Goal: Task Accomplishment & Management: Use online tool/utility

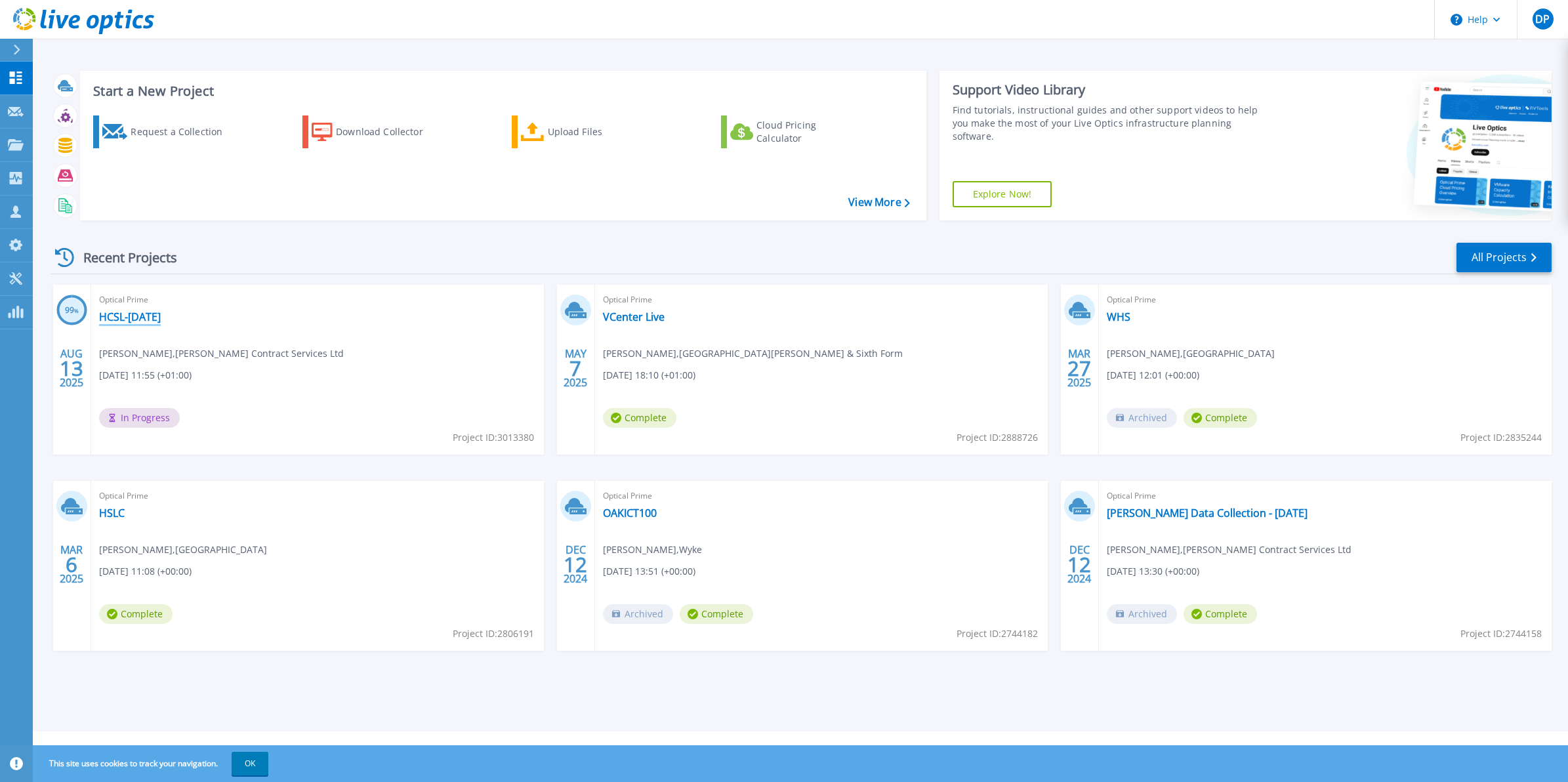
click at [149, 320] on link "HCSL-AUGUST25" at bounding box center [130, 316] width 62 height 13
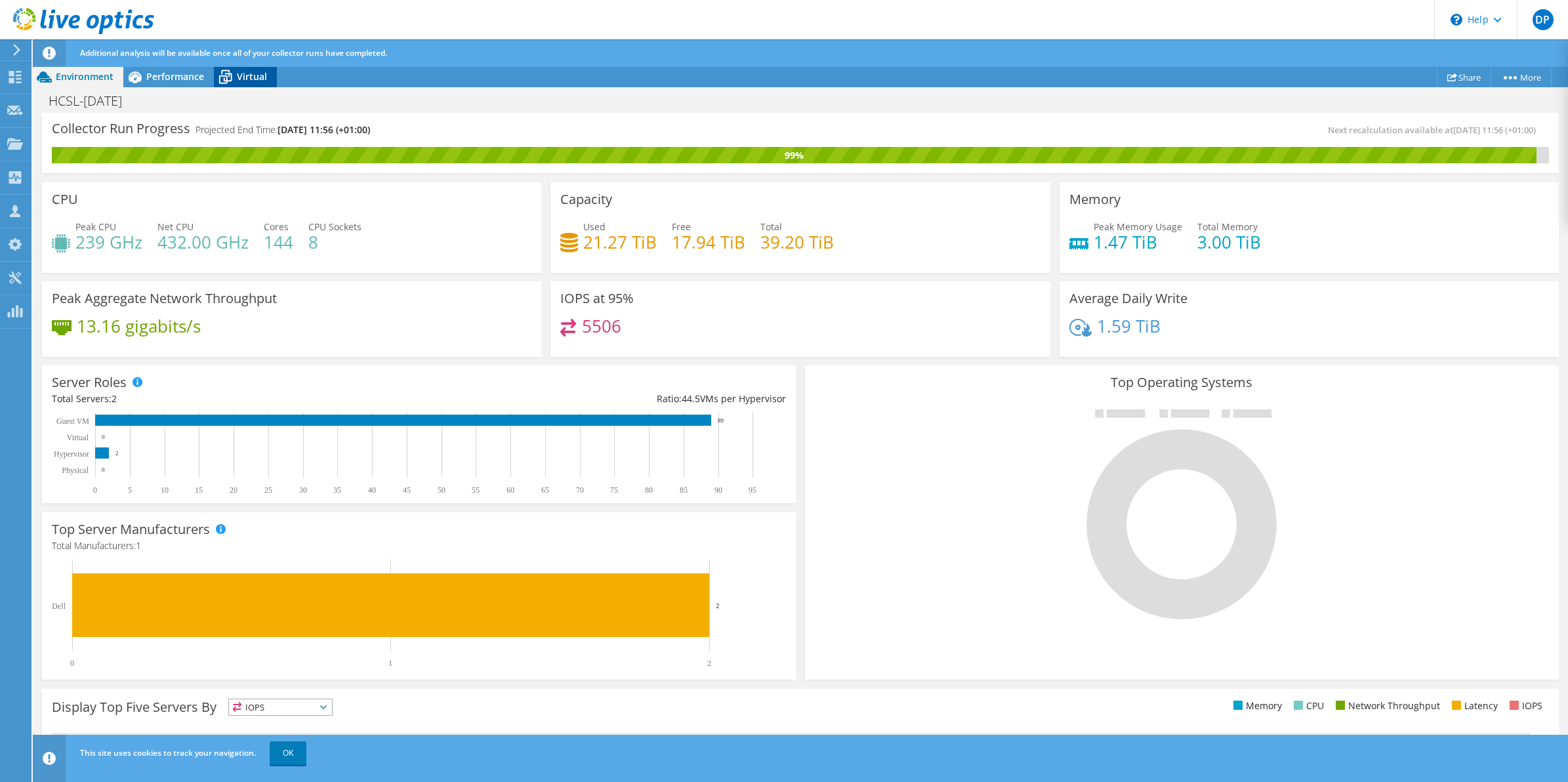
click at [240, 79] on span "Virtual" at bounding box center [252, 76] width 30 height 12
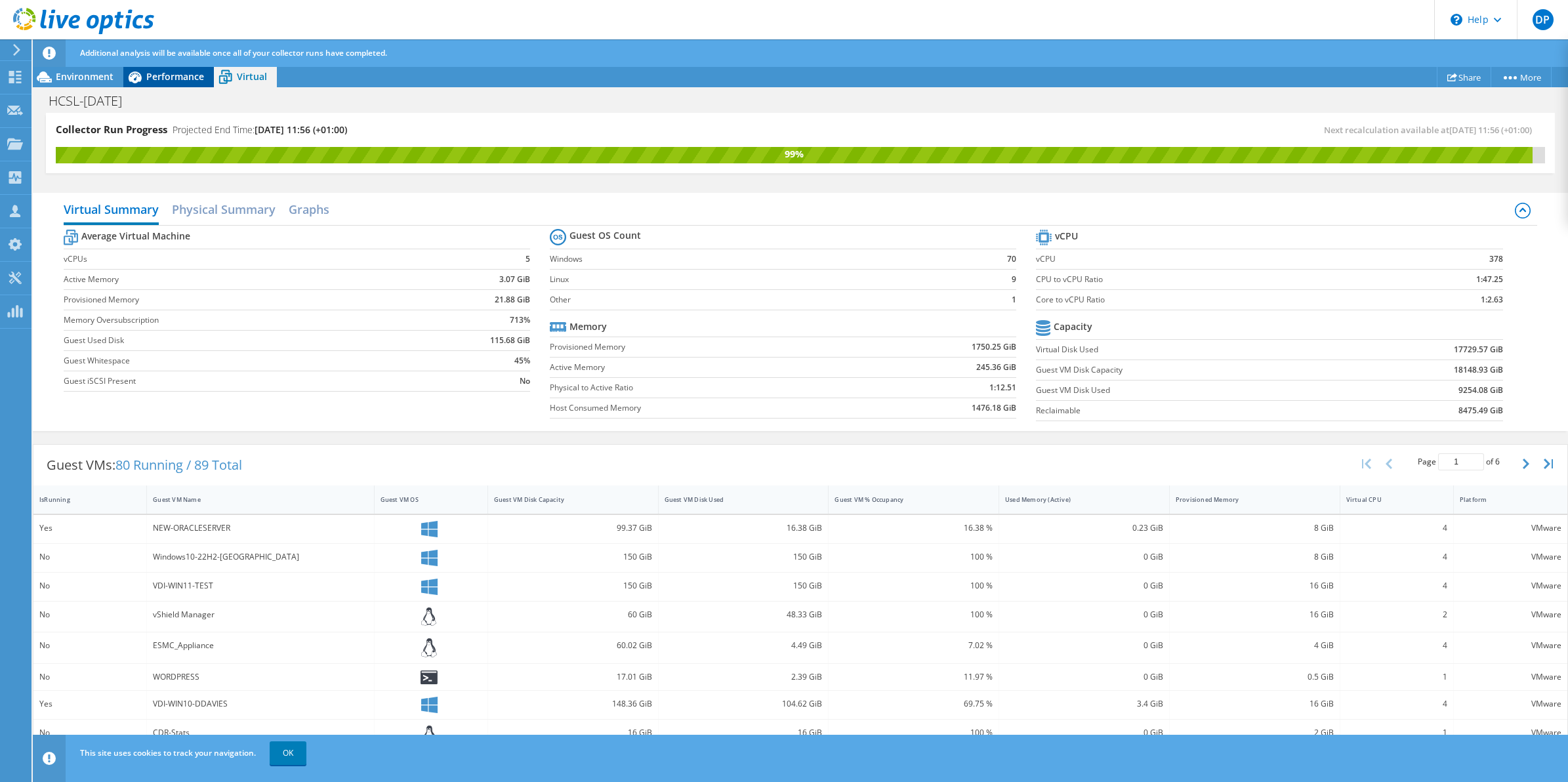
click at [168, 80] on span "Performance" at bounding box center [175, 76] width 58 height 12
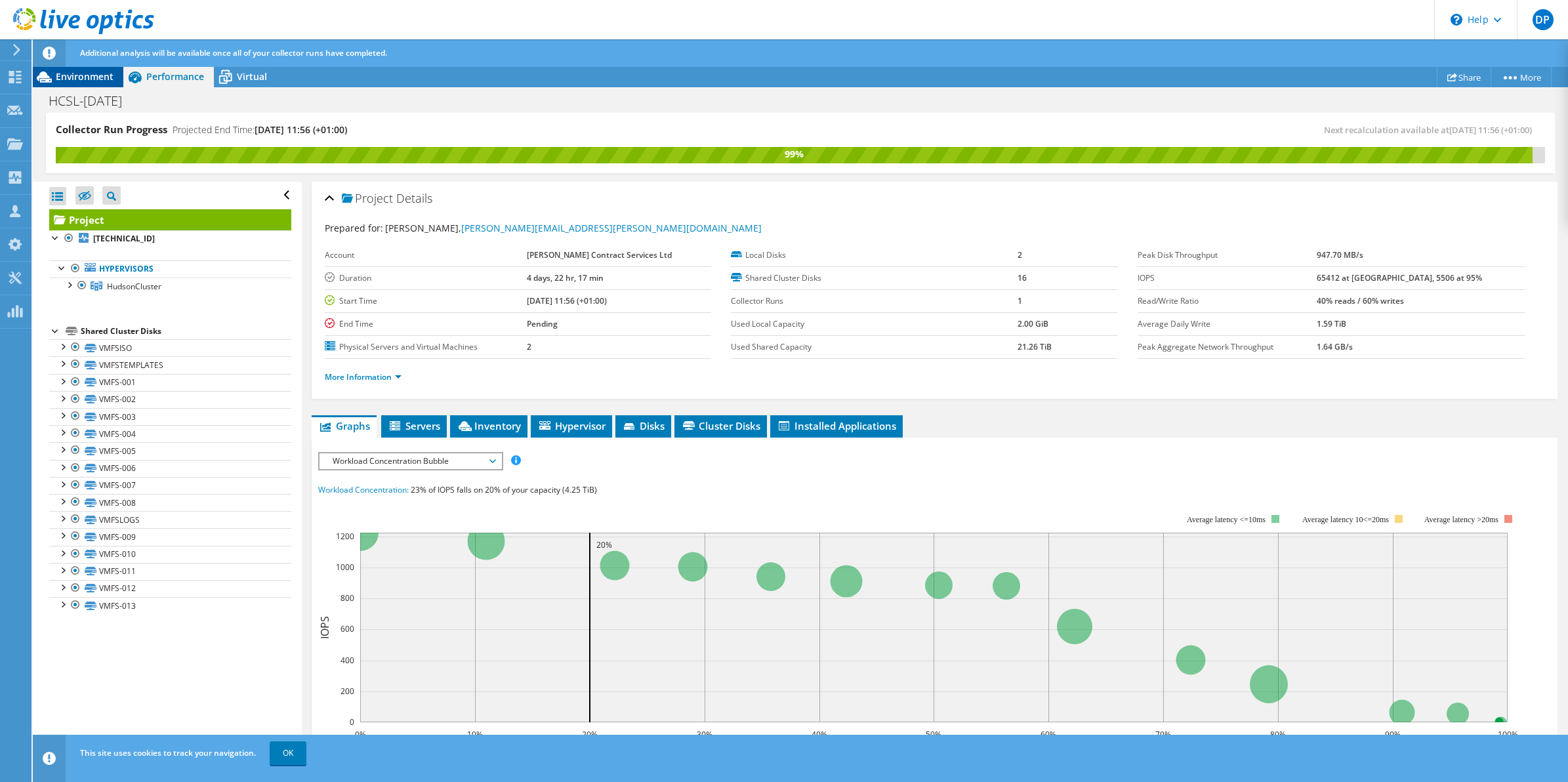
click at [82, 77] on span "Environment" at bounding box center [84, 76] width 58 height 12
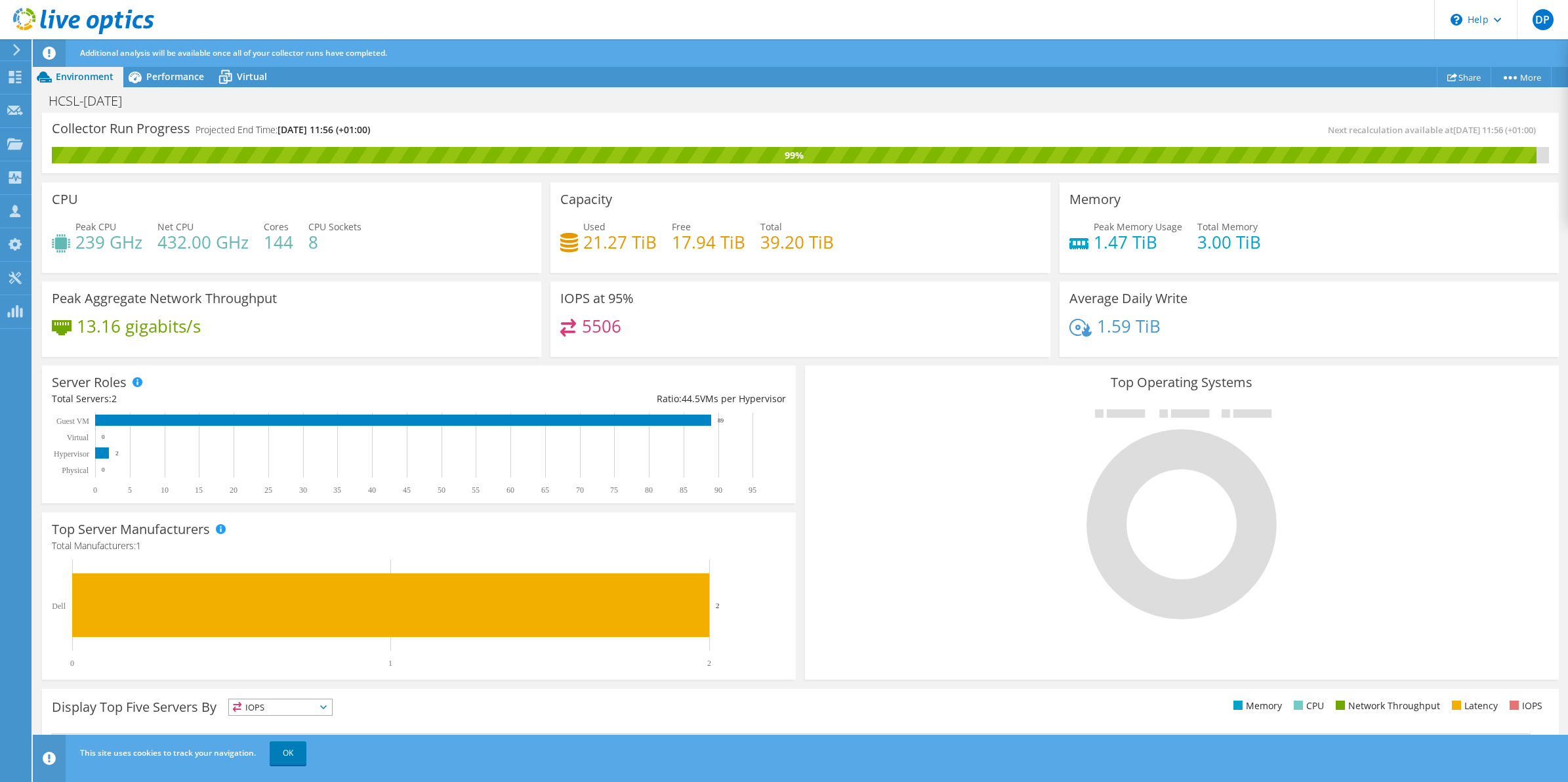
scroll to position [244, 0]
click at [286, 753] on link "OK" at bounding box center [288, 753] width 37 height 24
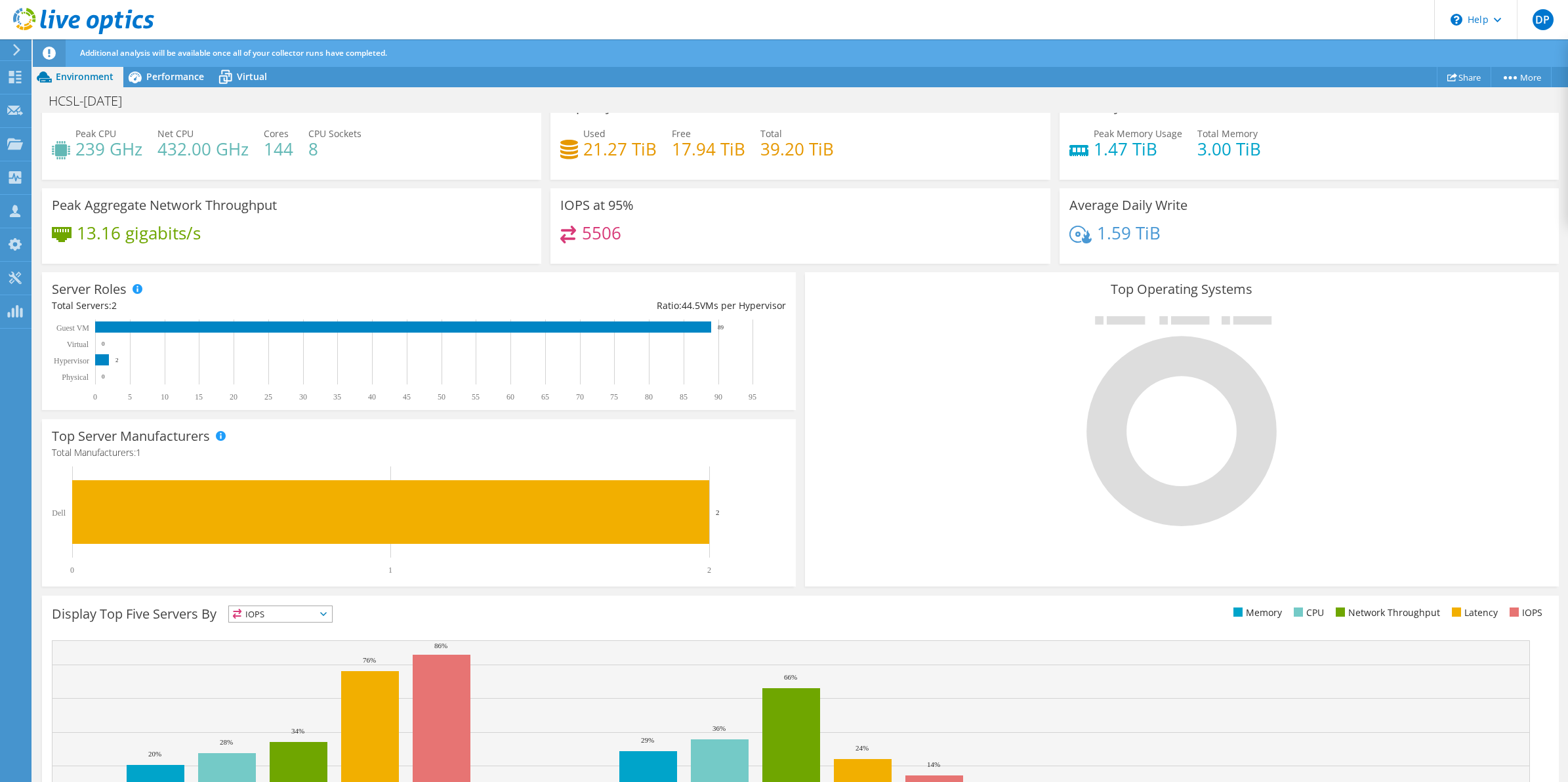
scroll to position [170, 0]
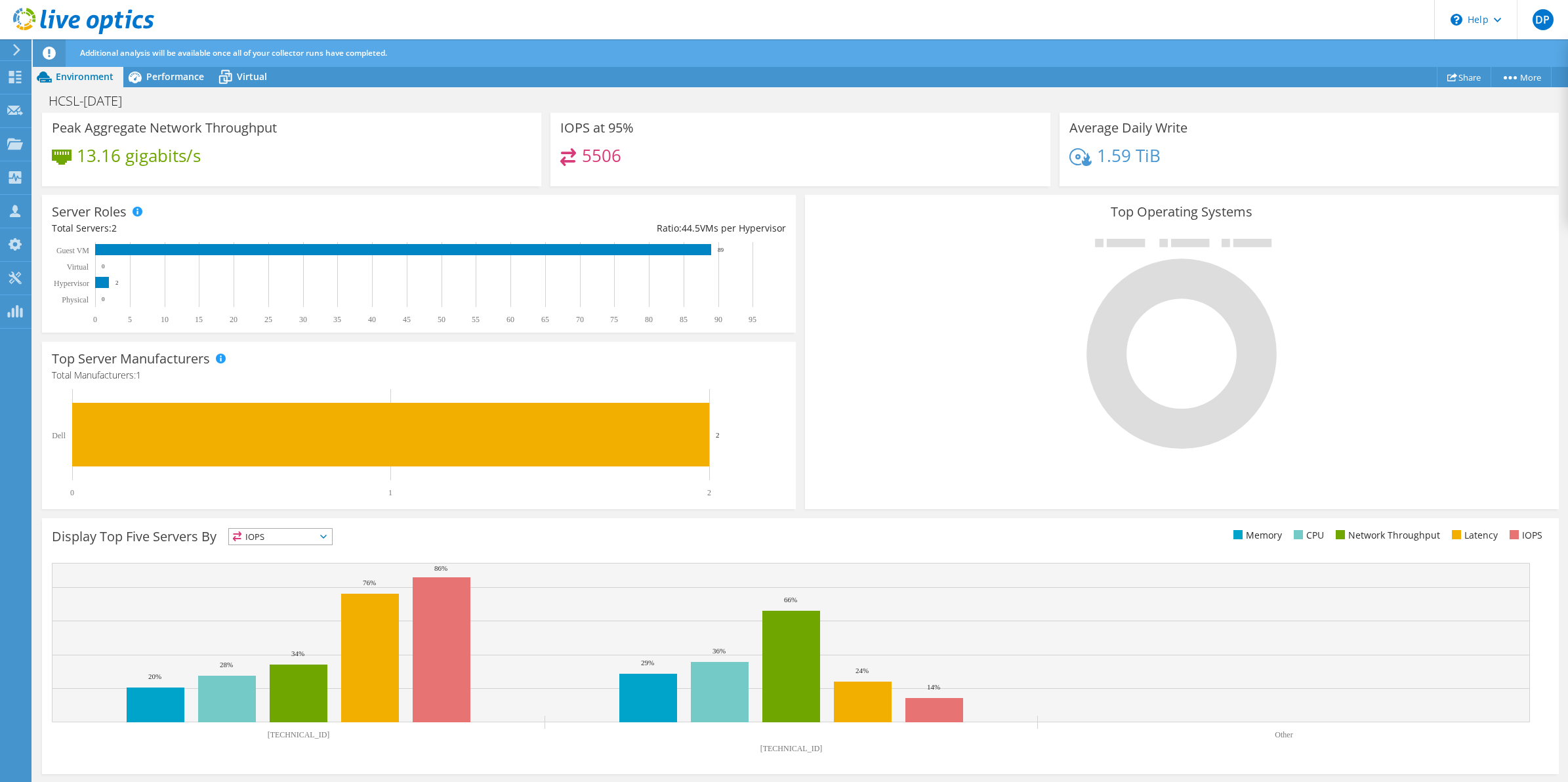
click at [289, 536] on span "IOPS" at bounding box center [280, 536] width 103 height 16
click at [277, 629] on li "Latency" at bounding box center [280, 627] width 103 height 18
click at [539, 545] on div "Display Top Five Servers By Latency IOPS" at bounding box center [426, 539] width 749 height 22
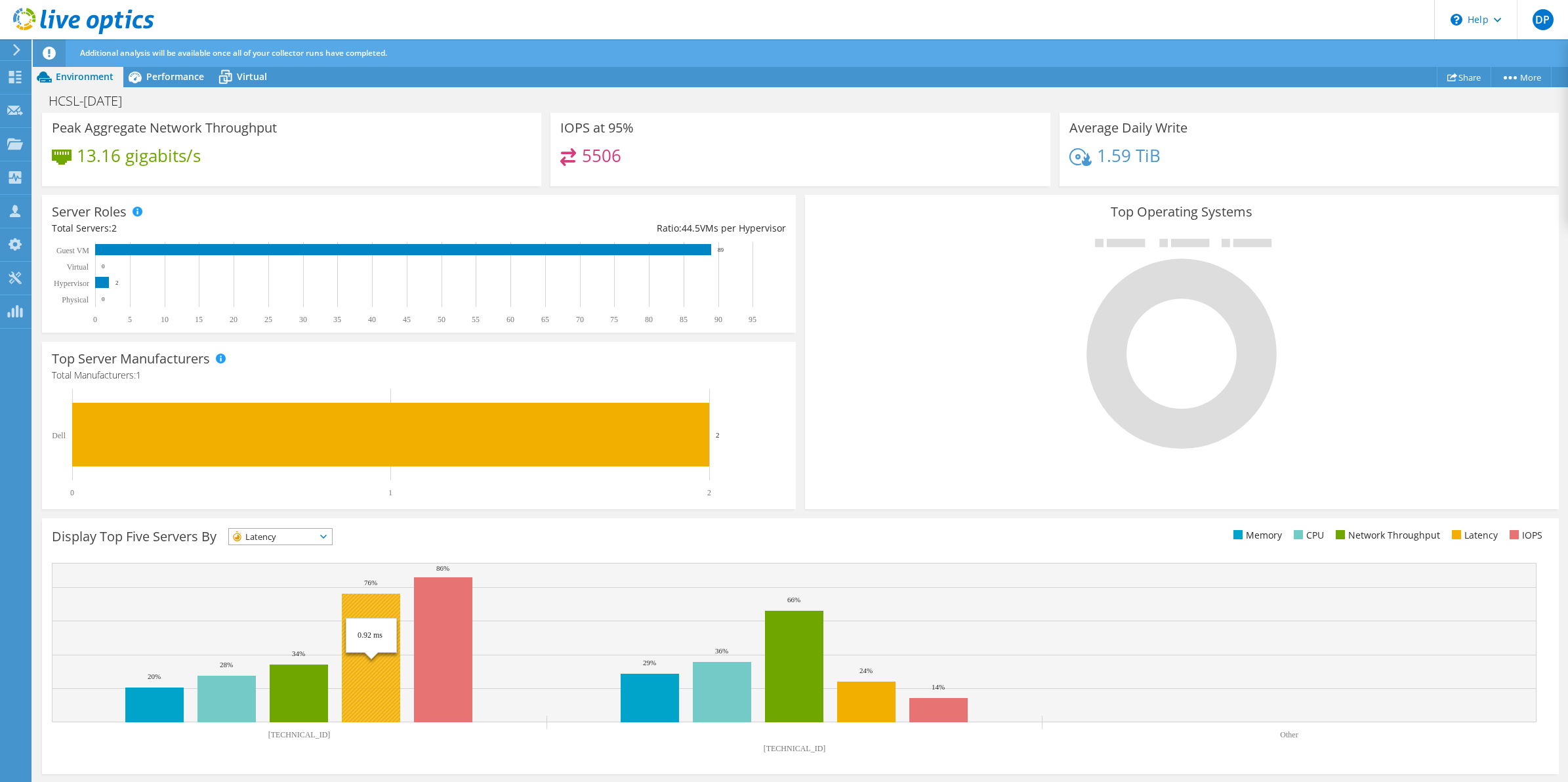
click at [376, 647] on rect at bounding box center [371, 658] width 58 height 128
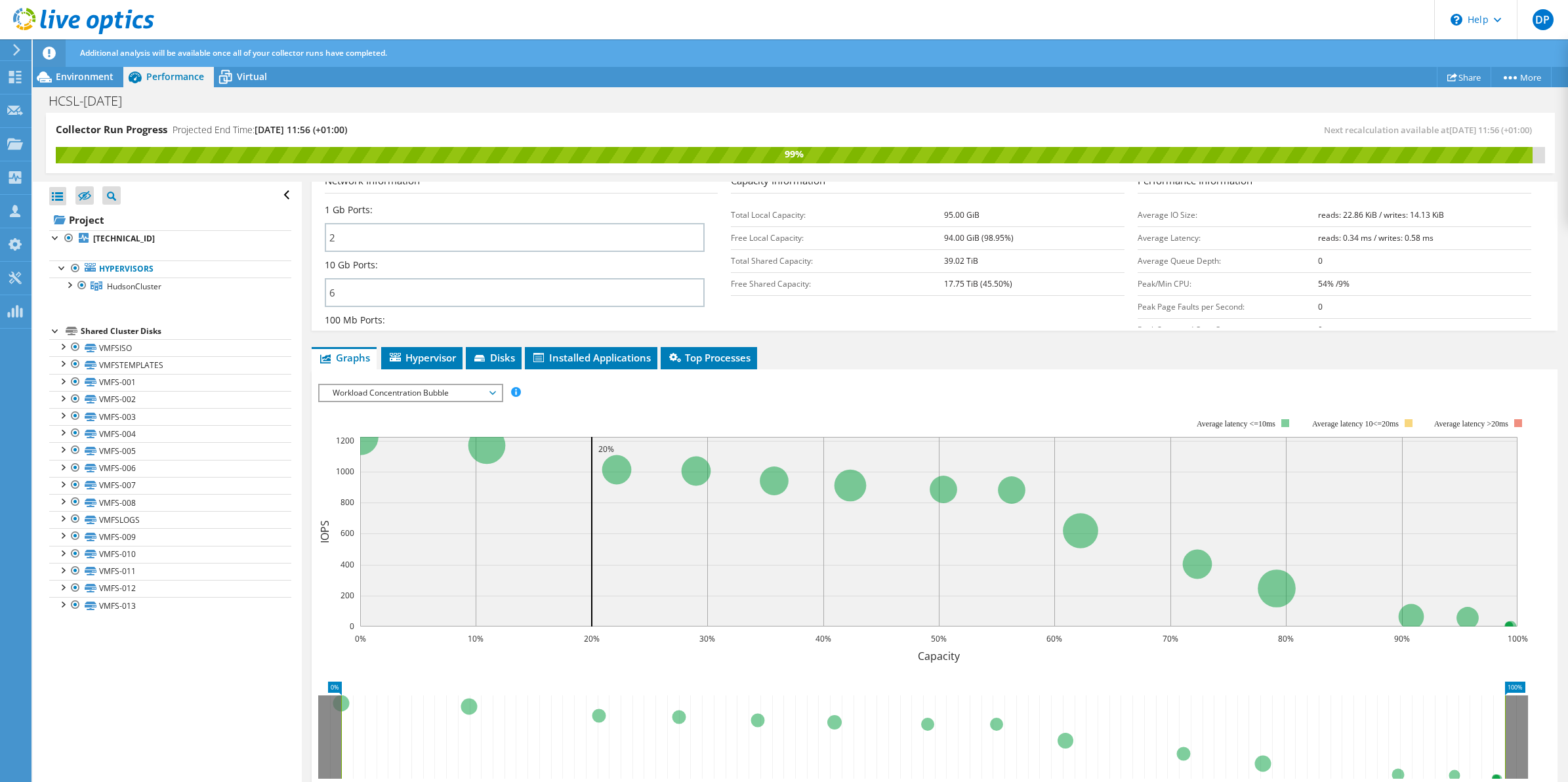
scroll to position [764, 0]
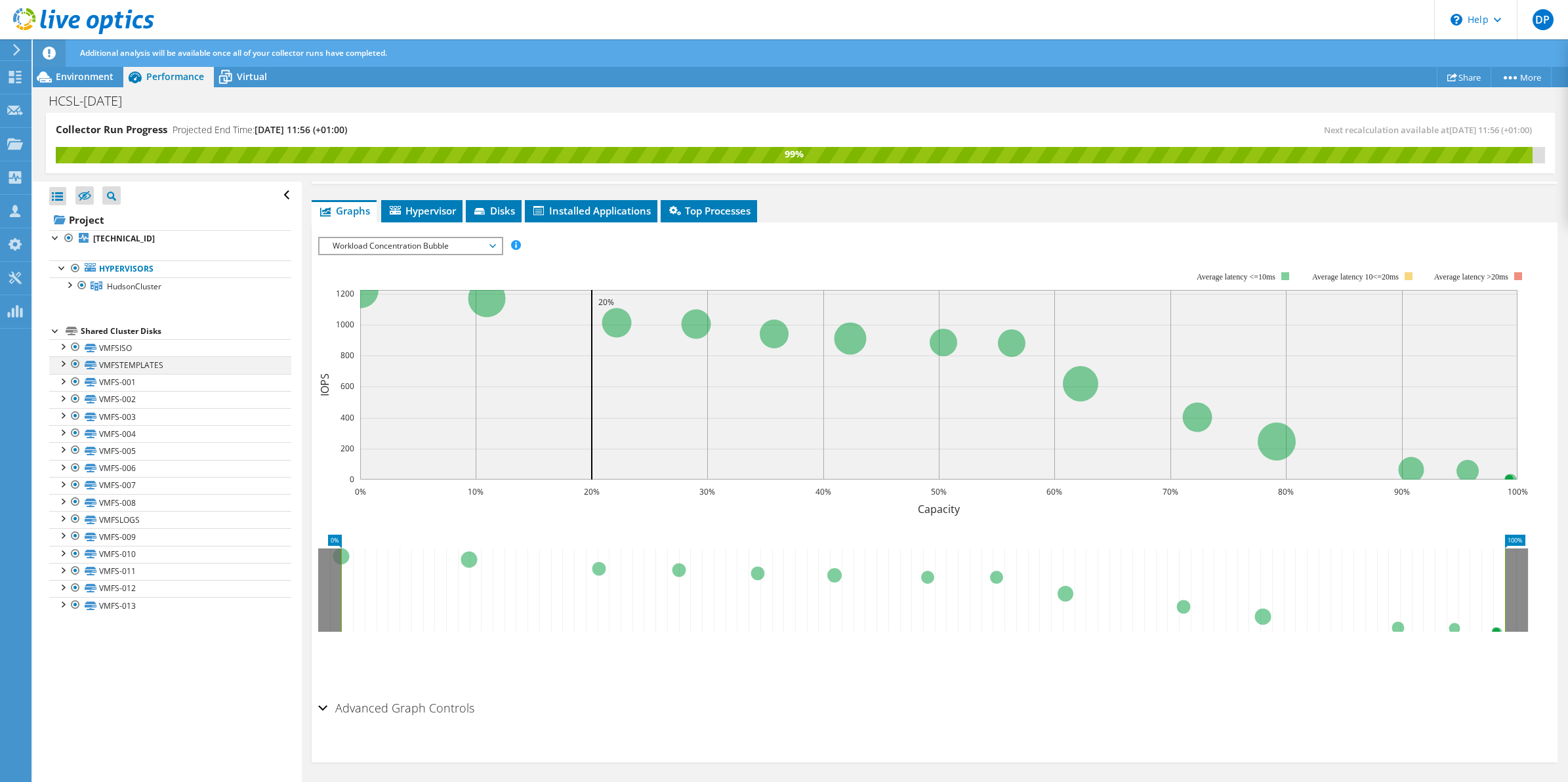
click at [64, 365] on div at bounding box center [62, 362] width 13 height 13
click at [60, 379] on div at bounding box center [62, 380] width 13 height 13
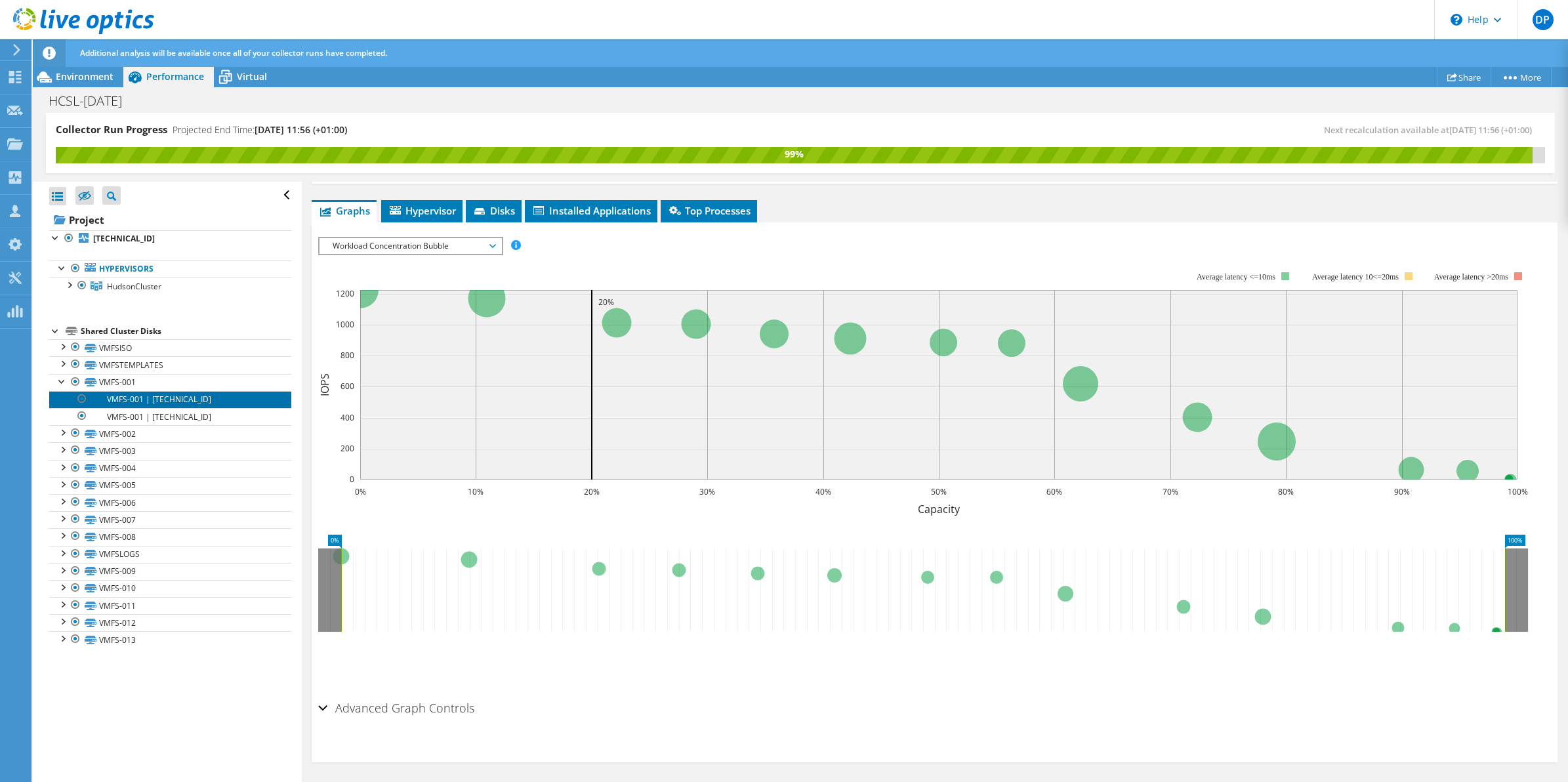
click at [145, 405] on link "VMFS-001 | 192.168.1.192" at bounding box center [170, 399] width 242 height 17
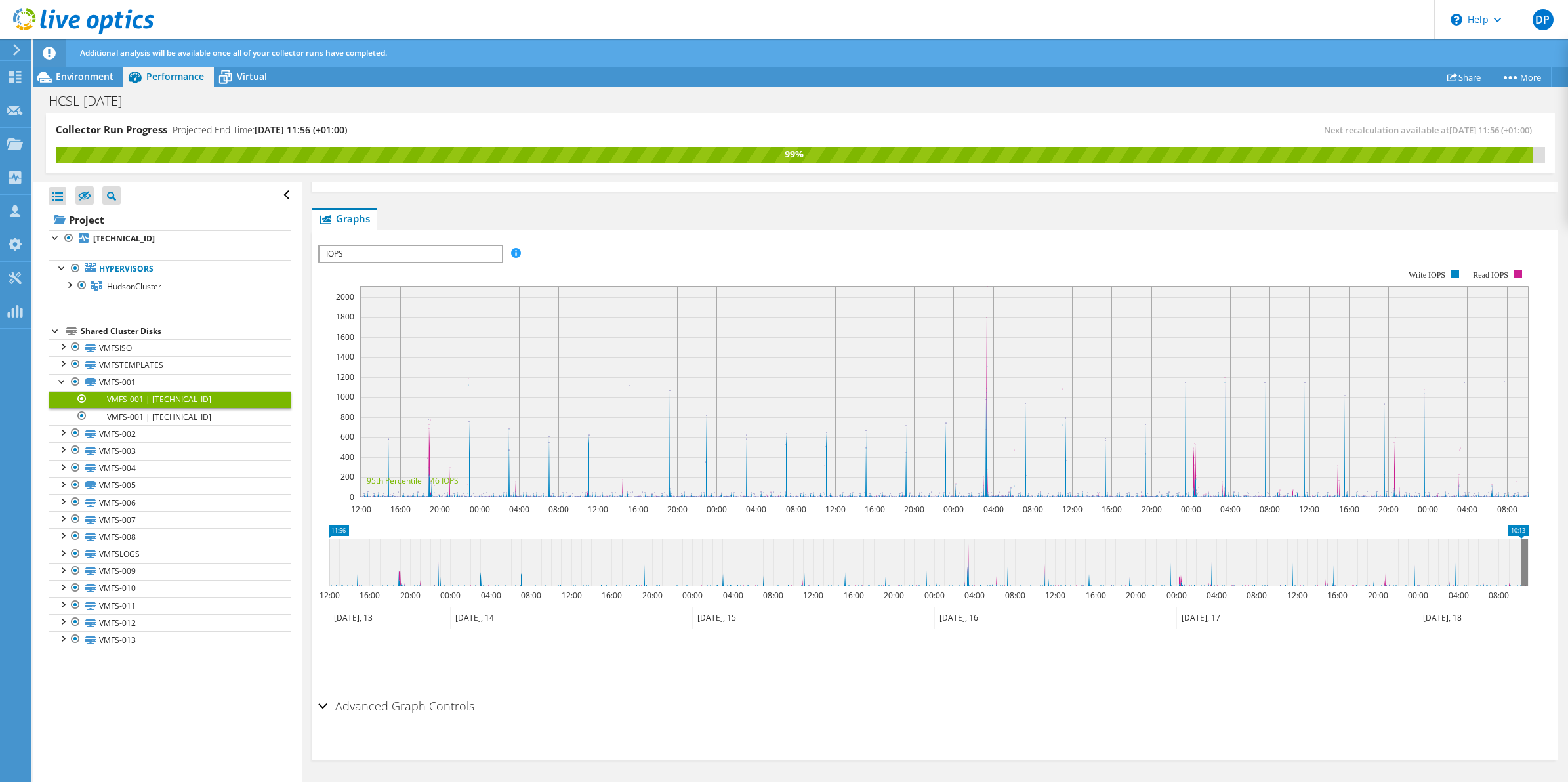
scroll to position [184, 0]
click at [109, 435] on link "VMFS-002" at bounding box center [170, 433] width 242 height 17
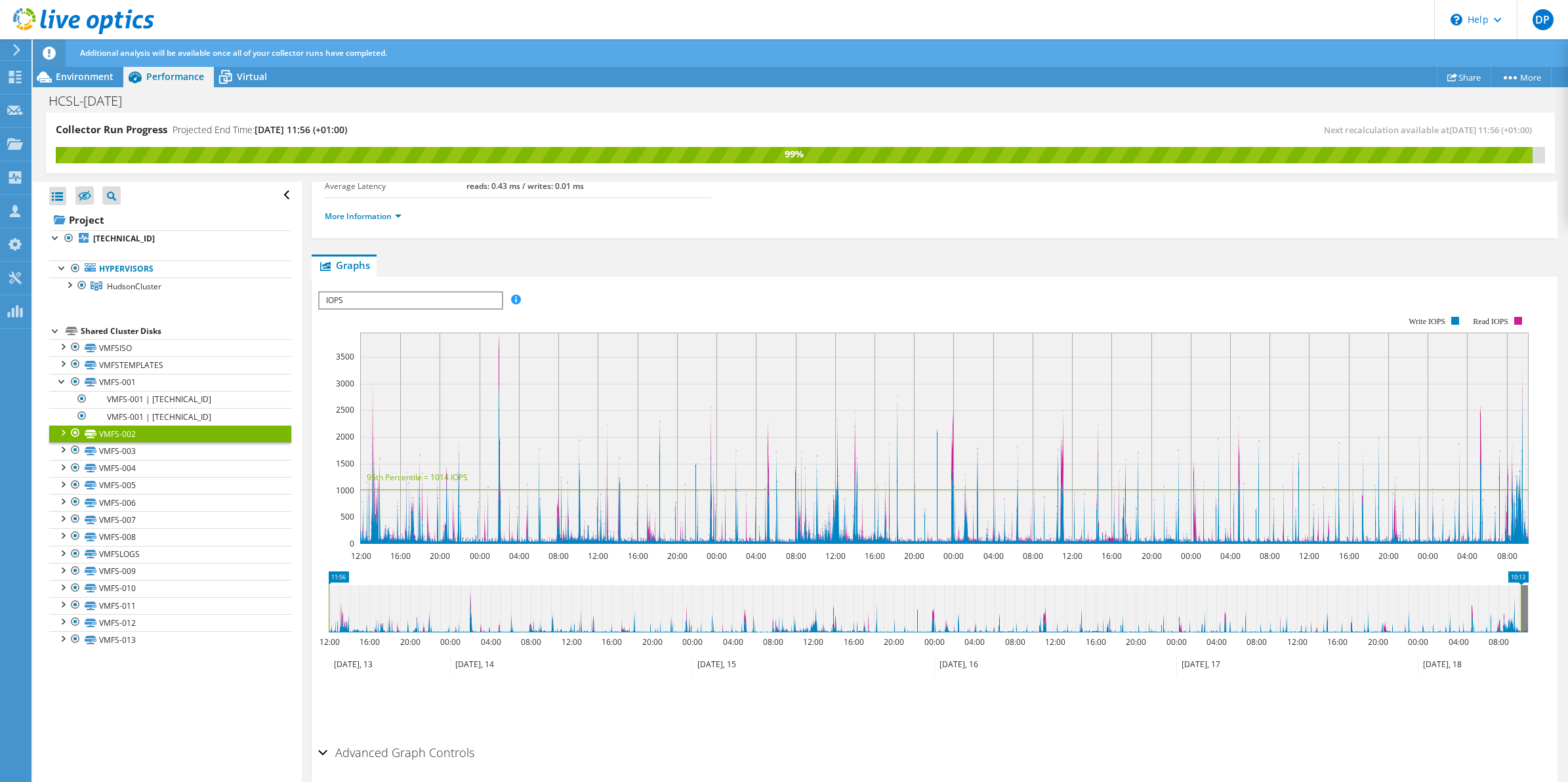
scroll to position [229, 0]
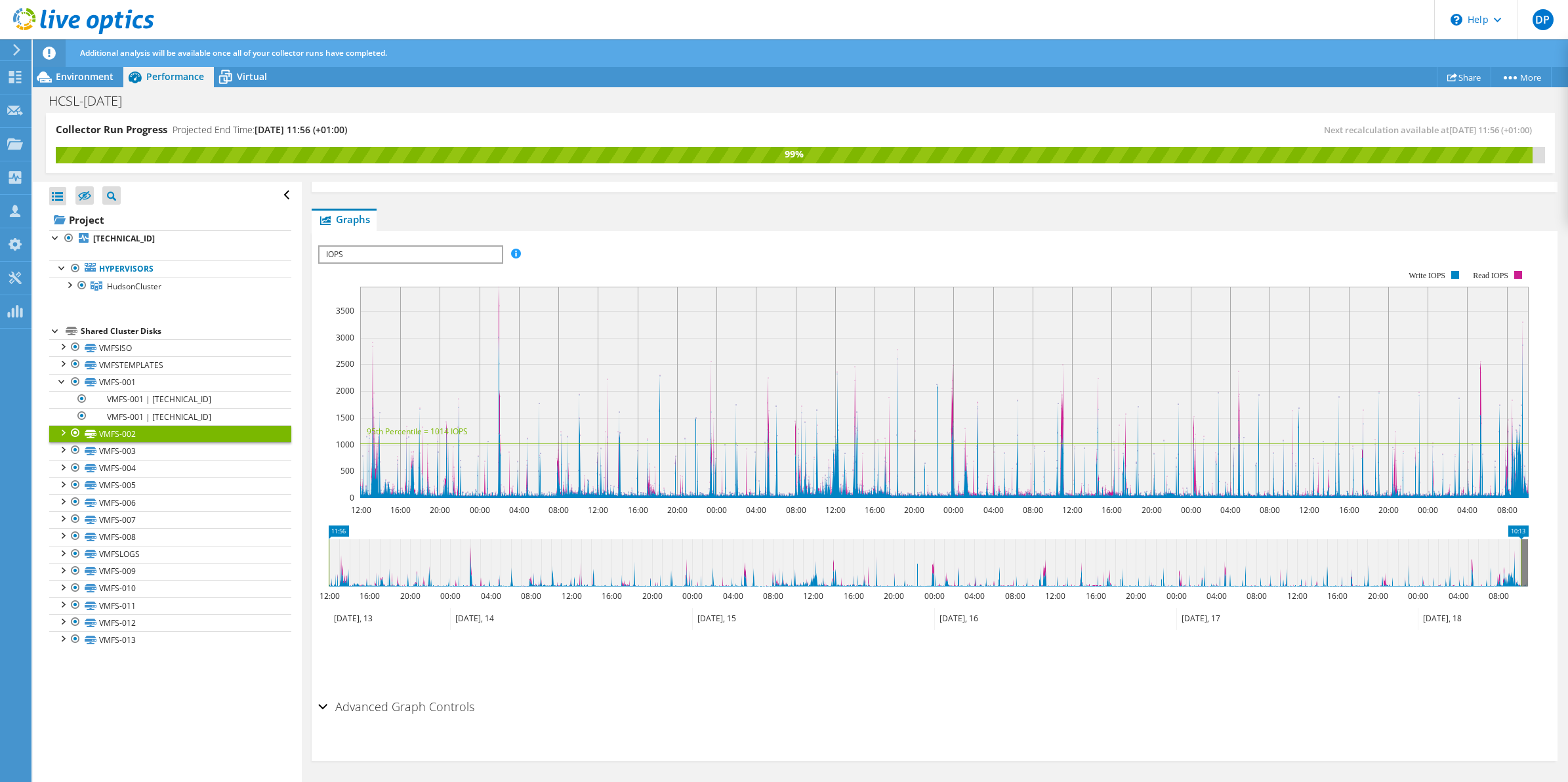
click at [61, 432] on div at bounding box center [62, 431] width 13 height 13
click at [115, 453] on link "VMFS-002 | 192.168.1.192" at bounding box center [170, 450] width 242 height 17
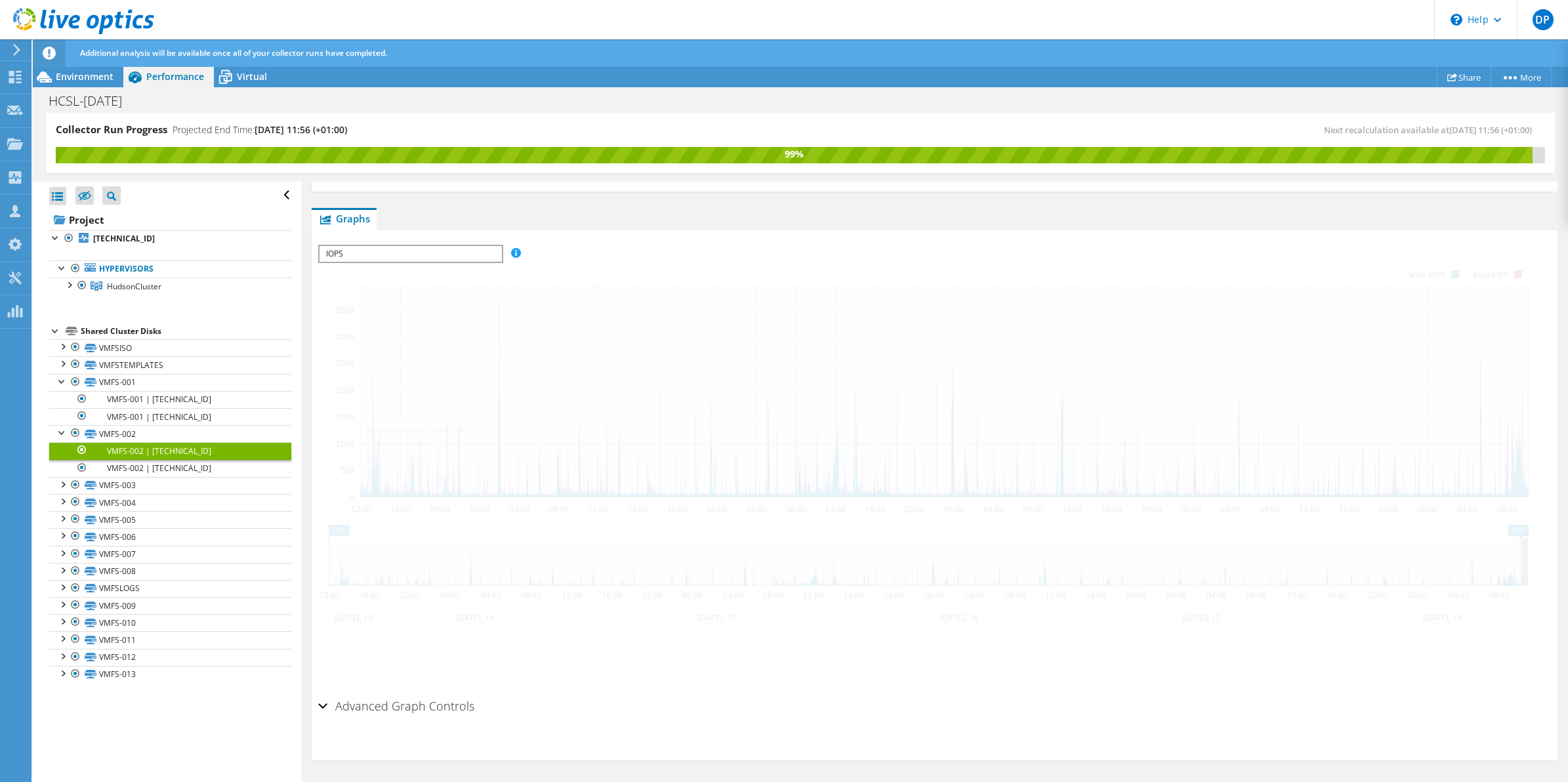
scroll to position [184, 0]
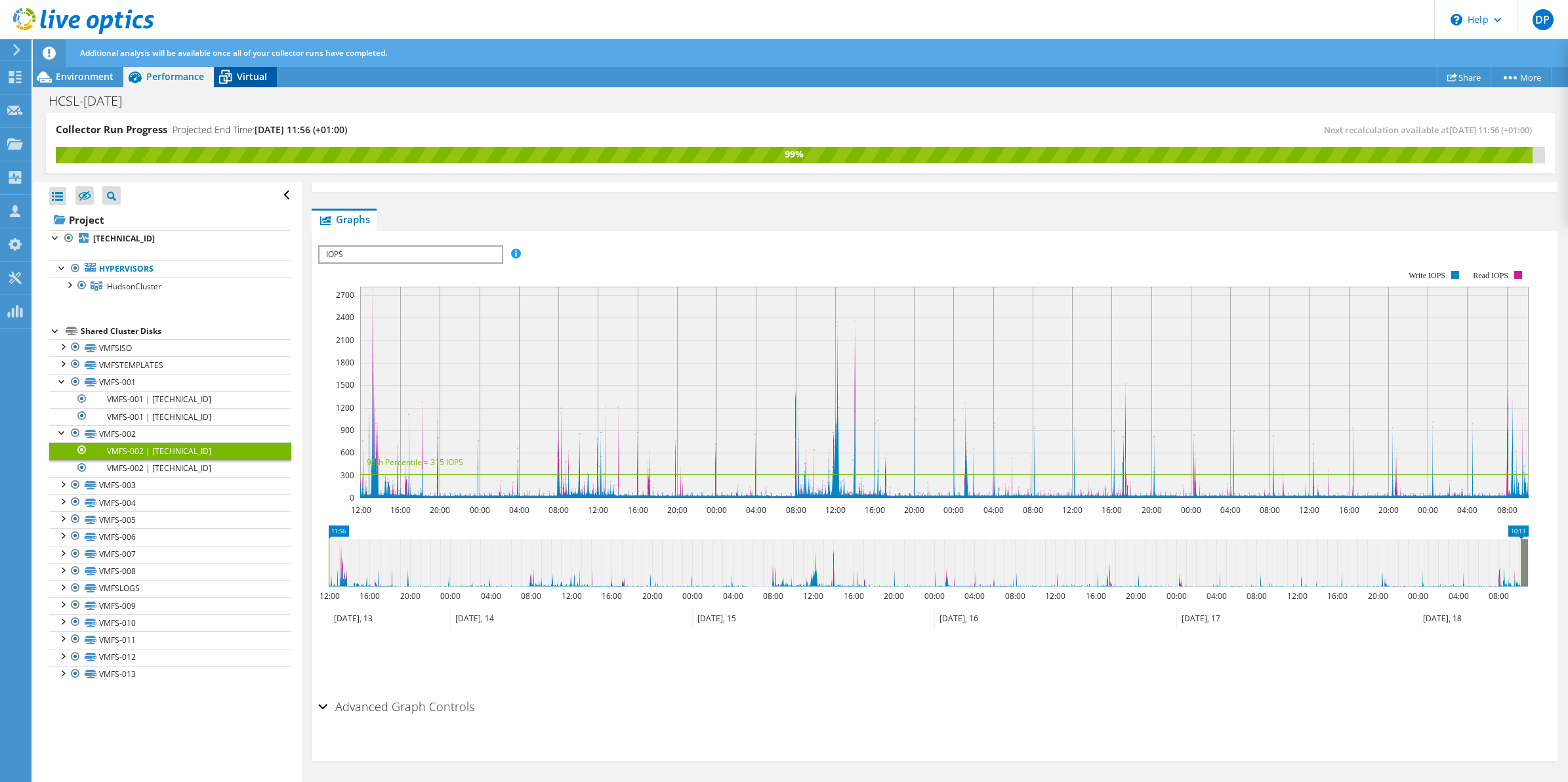
click at [238, 71] on span "Virtual" at bounding box center [252, 76] width 30 height 12
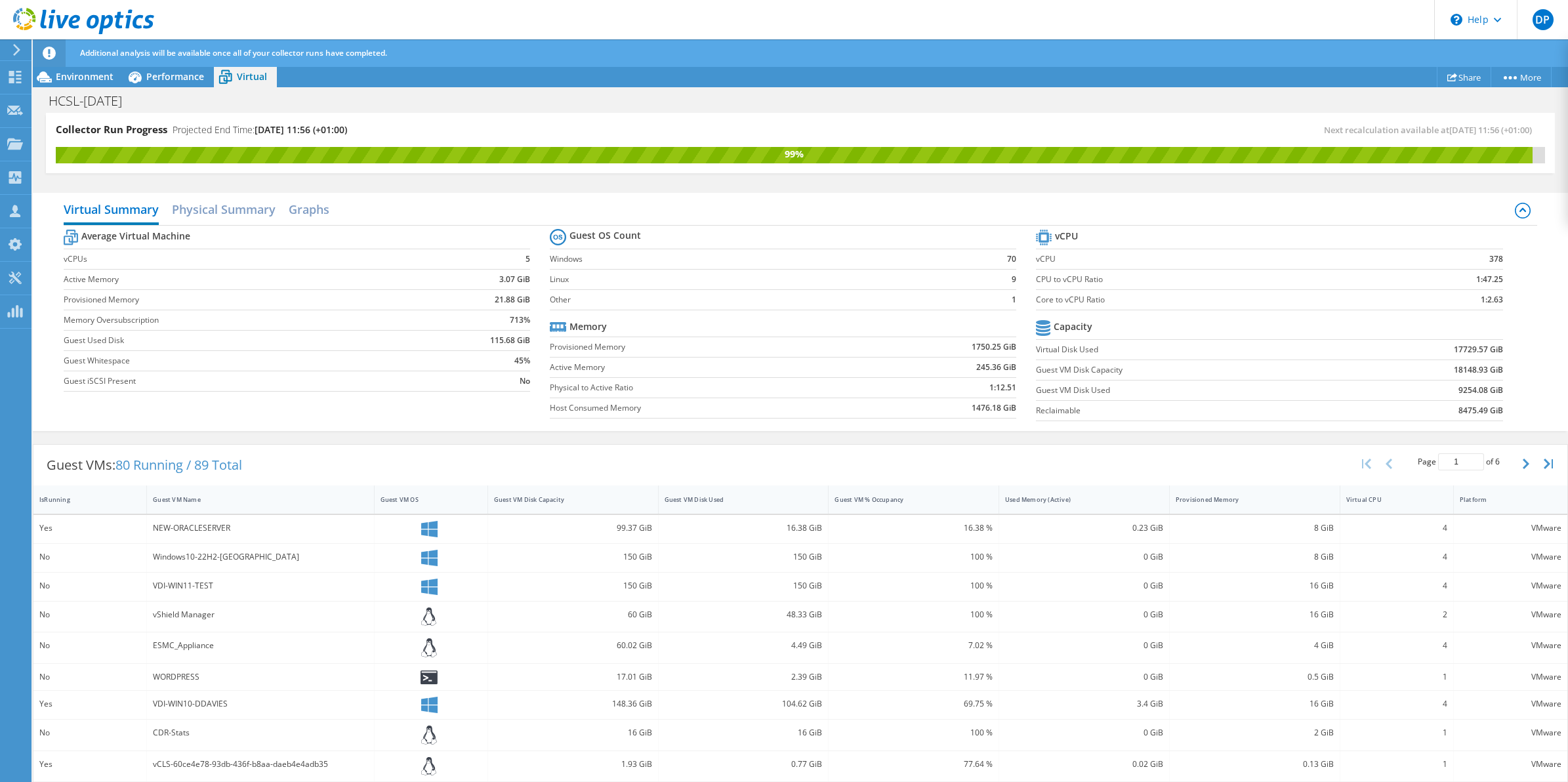
scroll to position [183, 0]
click at [189, 500] on div "Guest VM Name" at bounding box center [252, 500] width 199 height 9
click at [555, 500] on div "Guest VM Disk Capacity" at bounding box center [565, 500] width 143 height 9
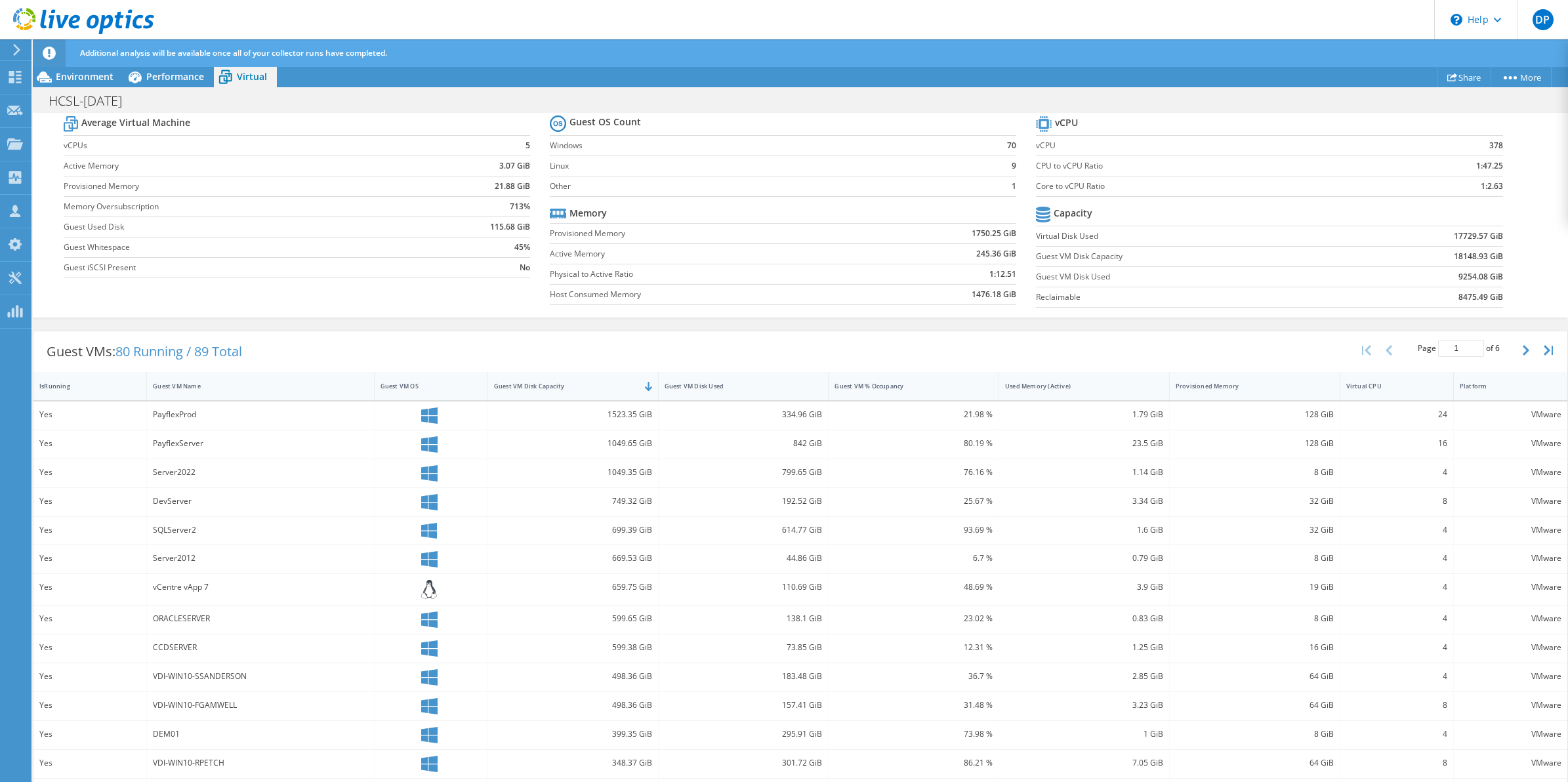
scroll to position [0, 0]
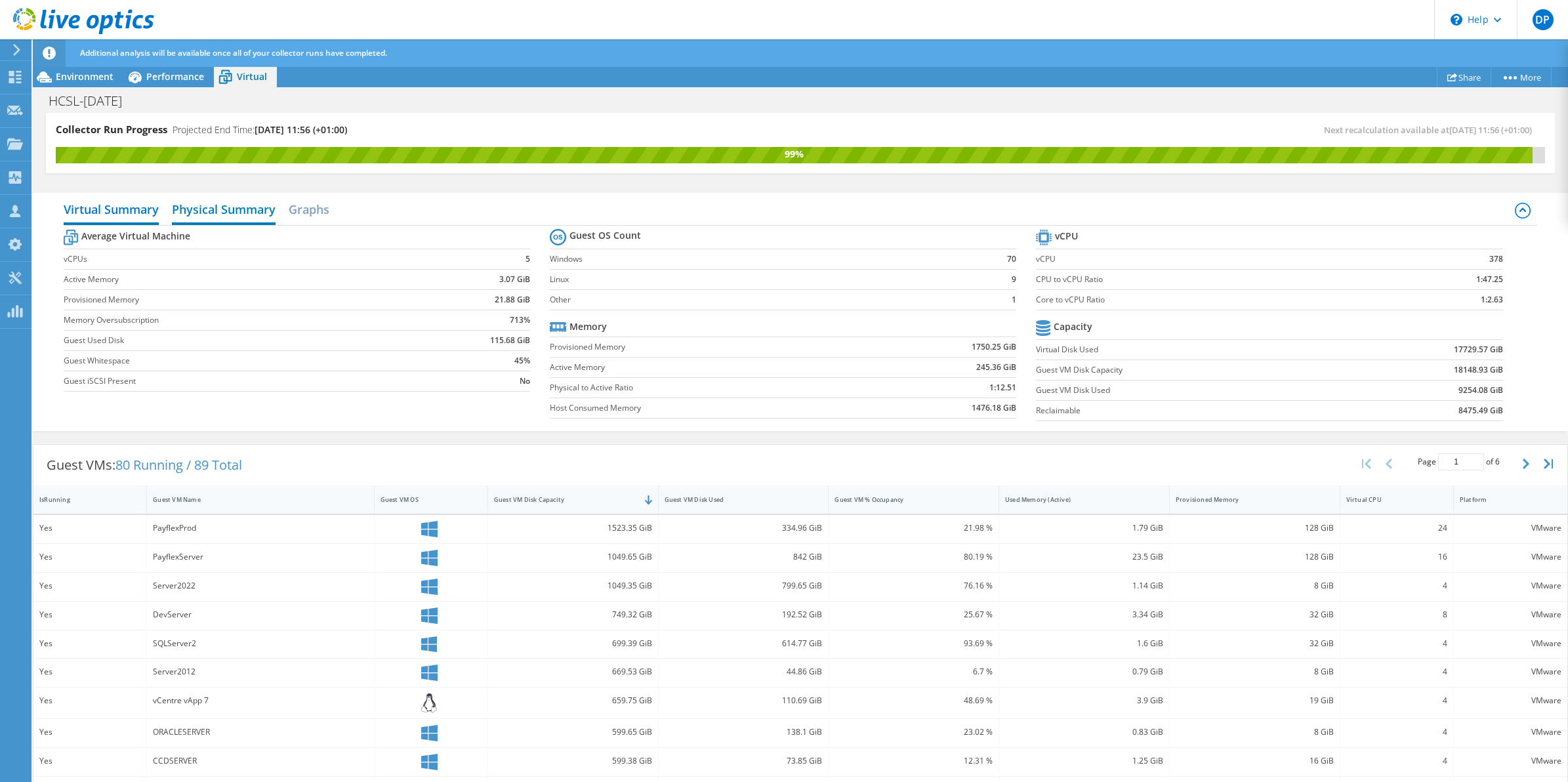
click at [219, 212] on h2 "Physical Summary" at bounding box center [223, 210] width 104 height 29
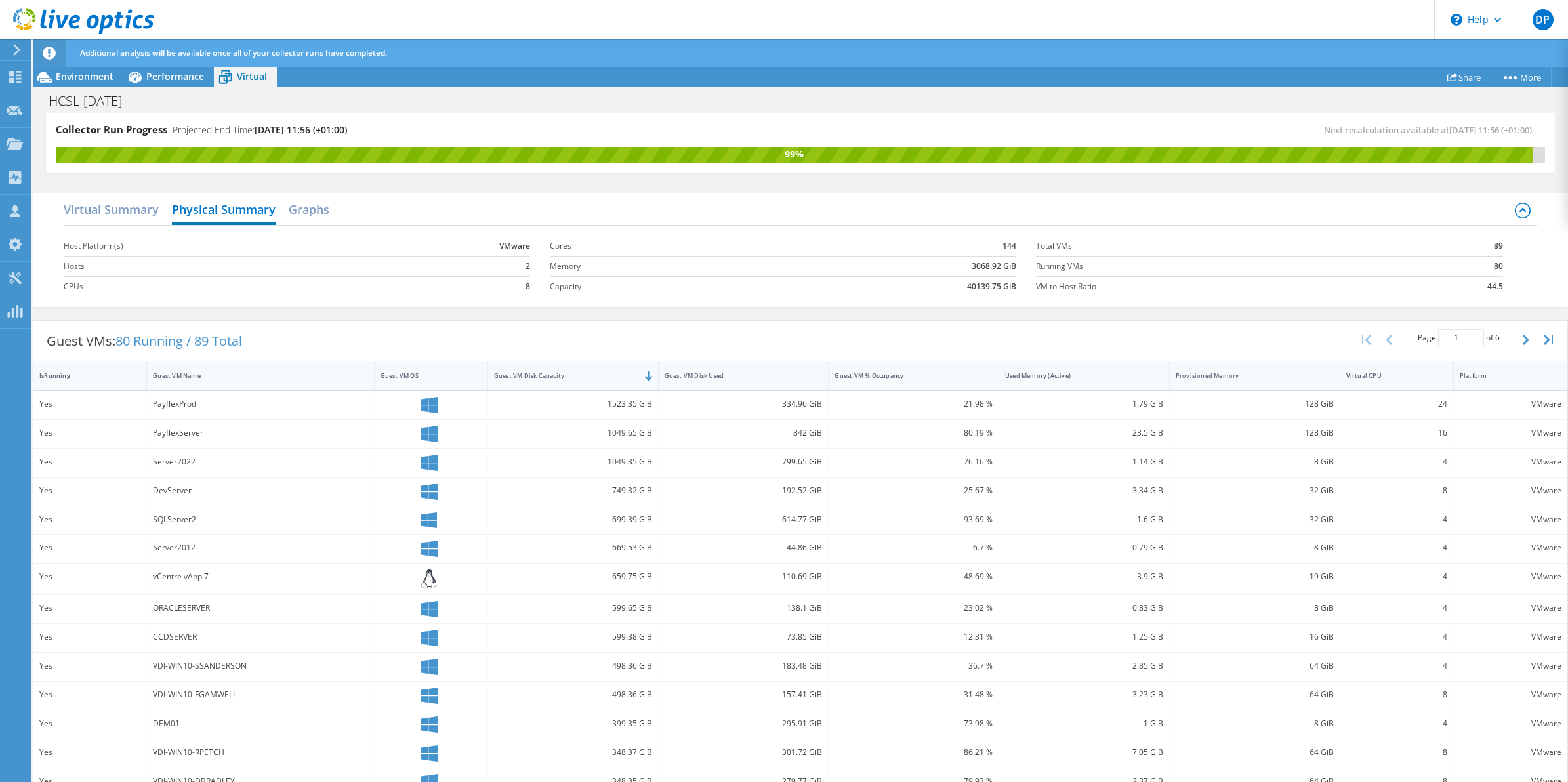
scroll to position [50, 0]
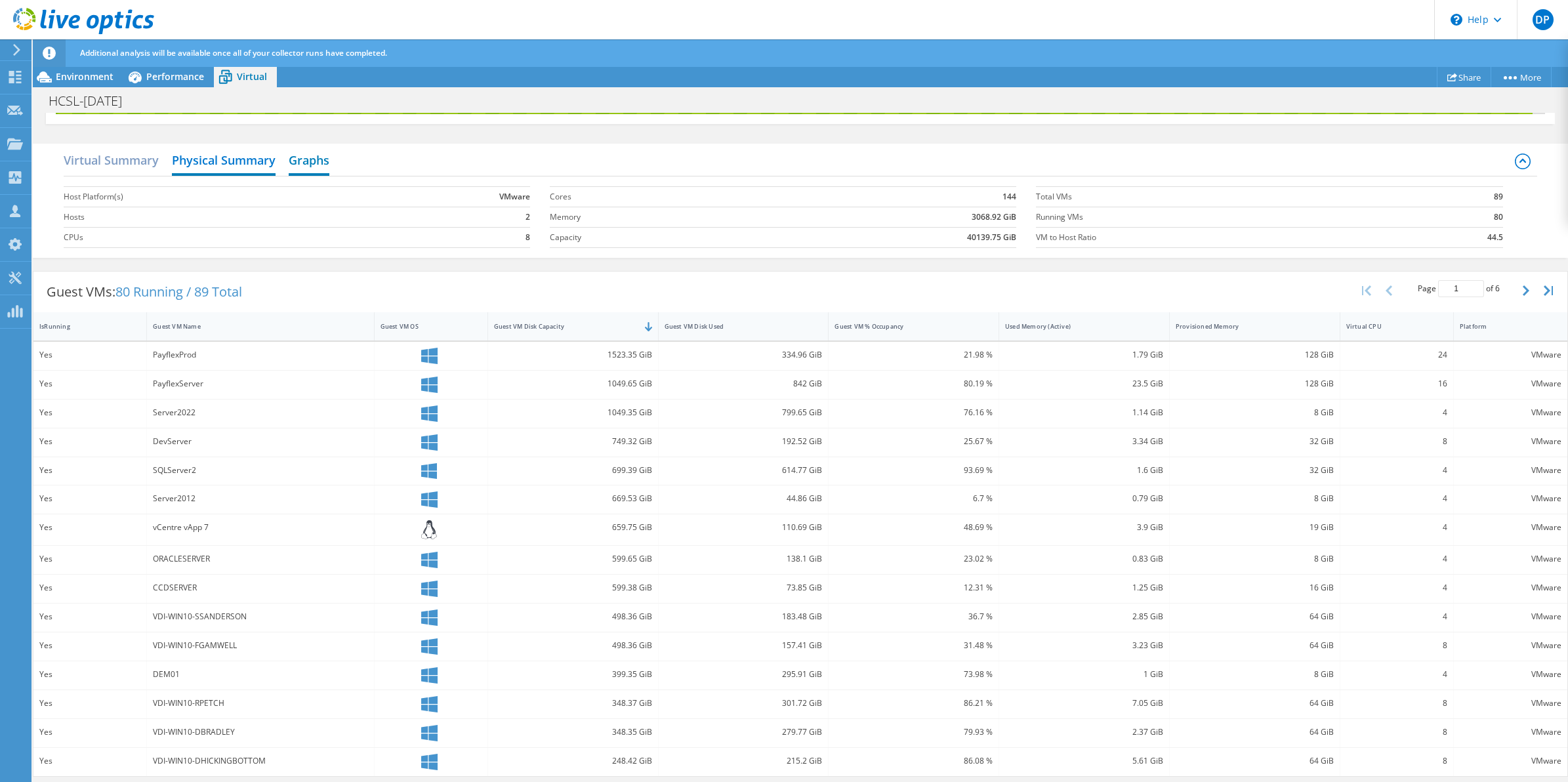
click at [316, 158] on h2 "Graphs" at bounding box center [309, 162] width 41 height 29
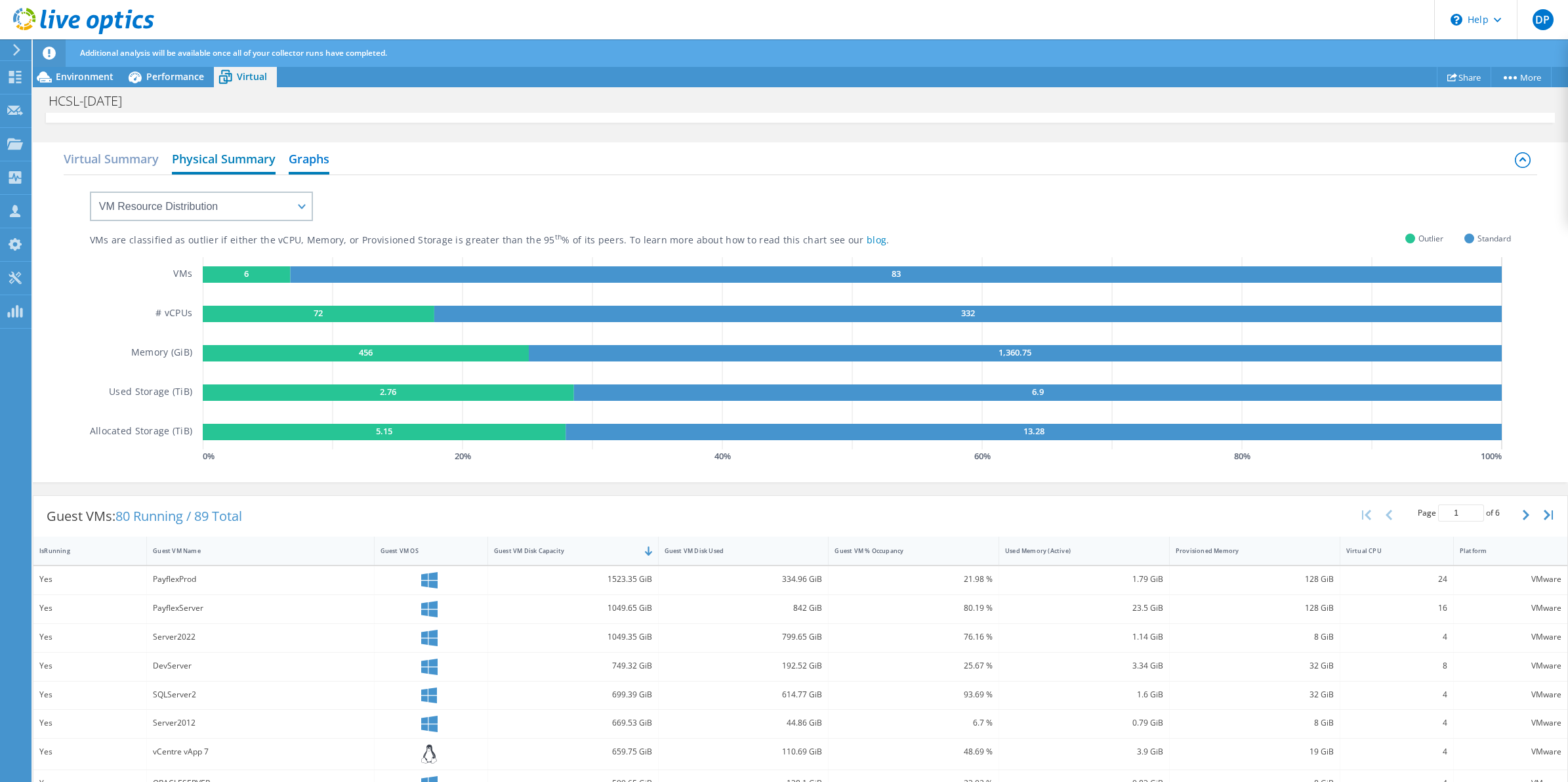
click at [225, 168] on h2 "Physical Summary" at bounding box center [223, 160] width 104 height 29
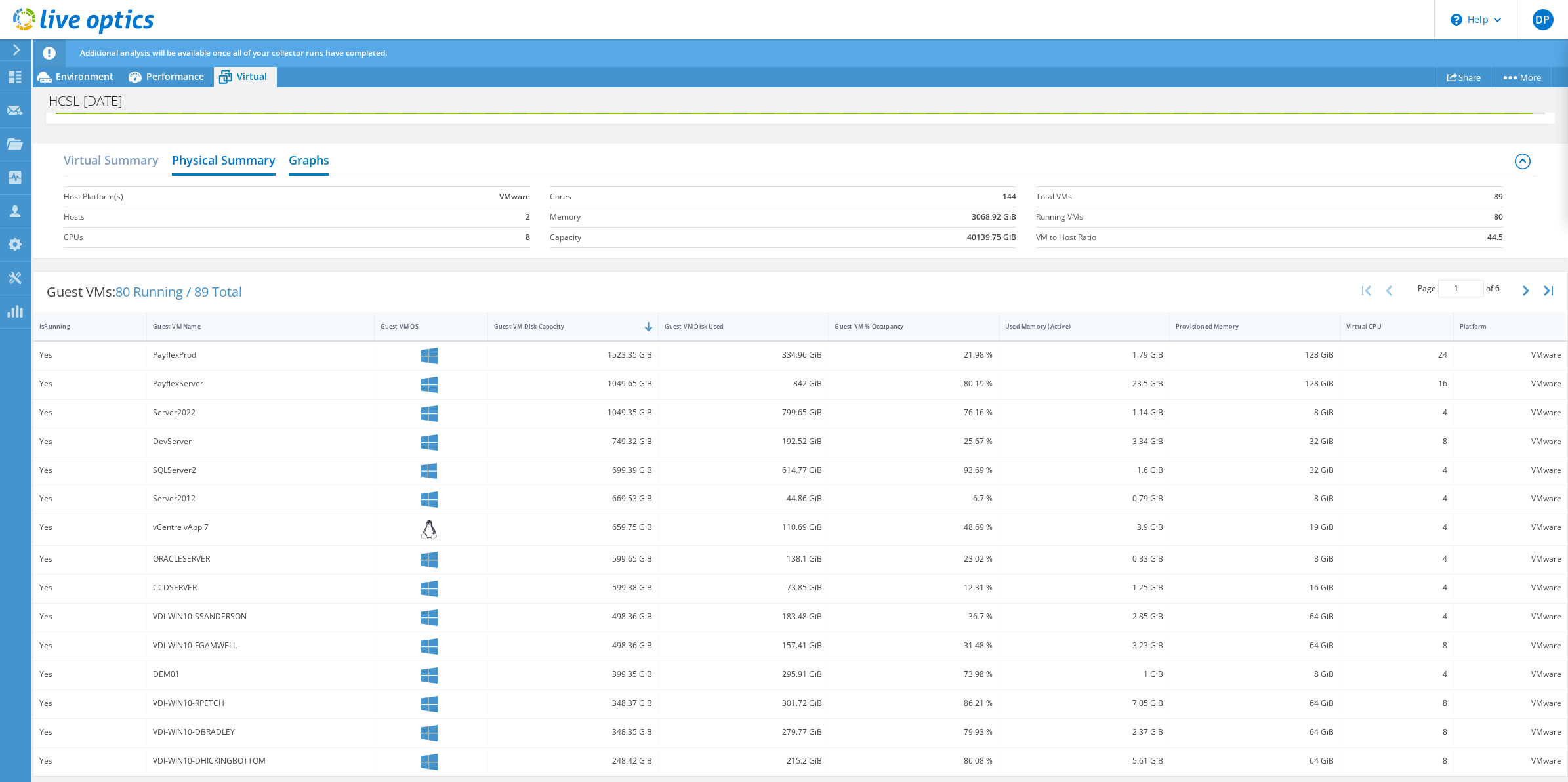
click at [316, 155] on h2 "Graphs" at bounding box center [309, 162] width 41 height 29
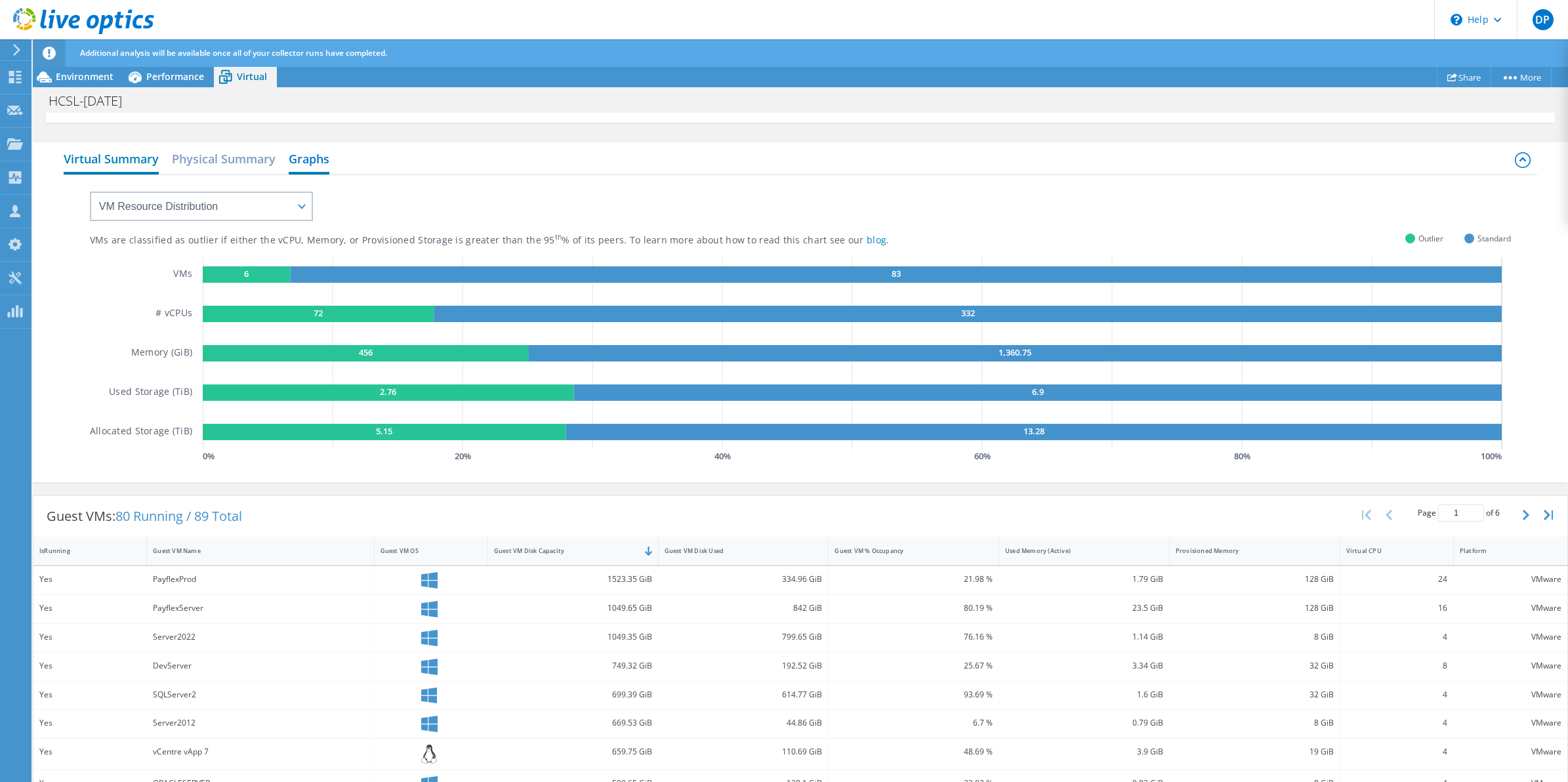
click at [103, 156] on h2 "Virtual Summary" at bounding box center [111, 160] width 95 height 29
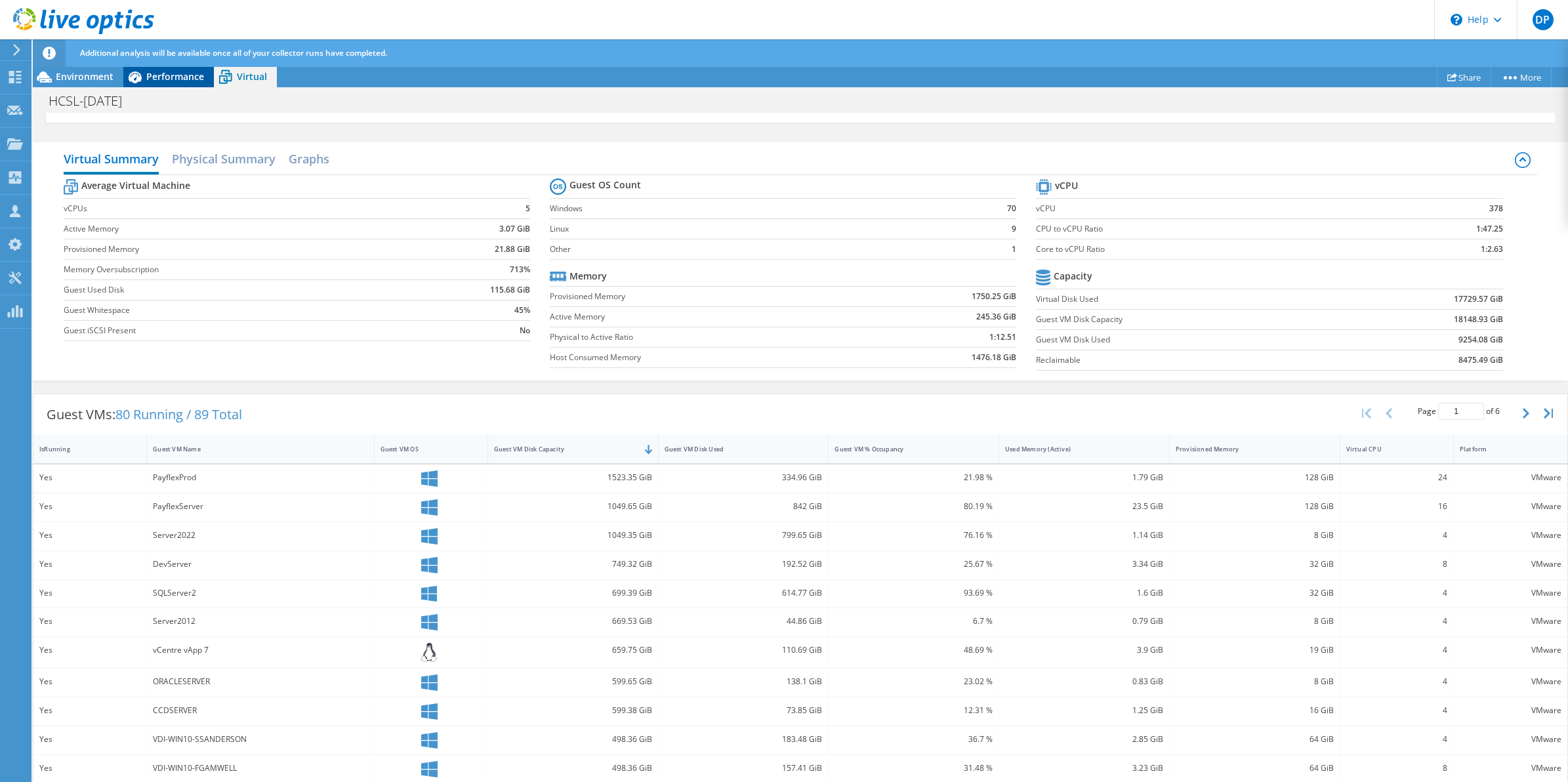
click at [161, 79] on span "Performance" at bounding box center [175, 76] width 58 height 12
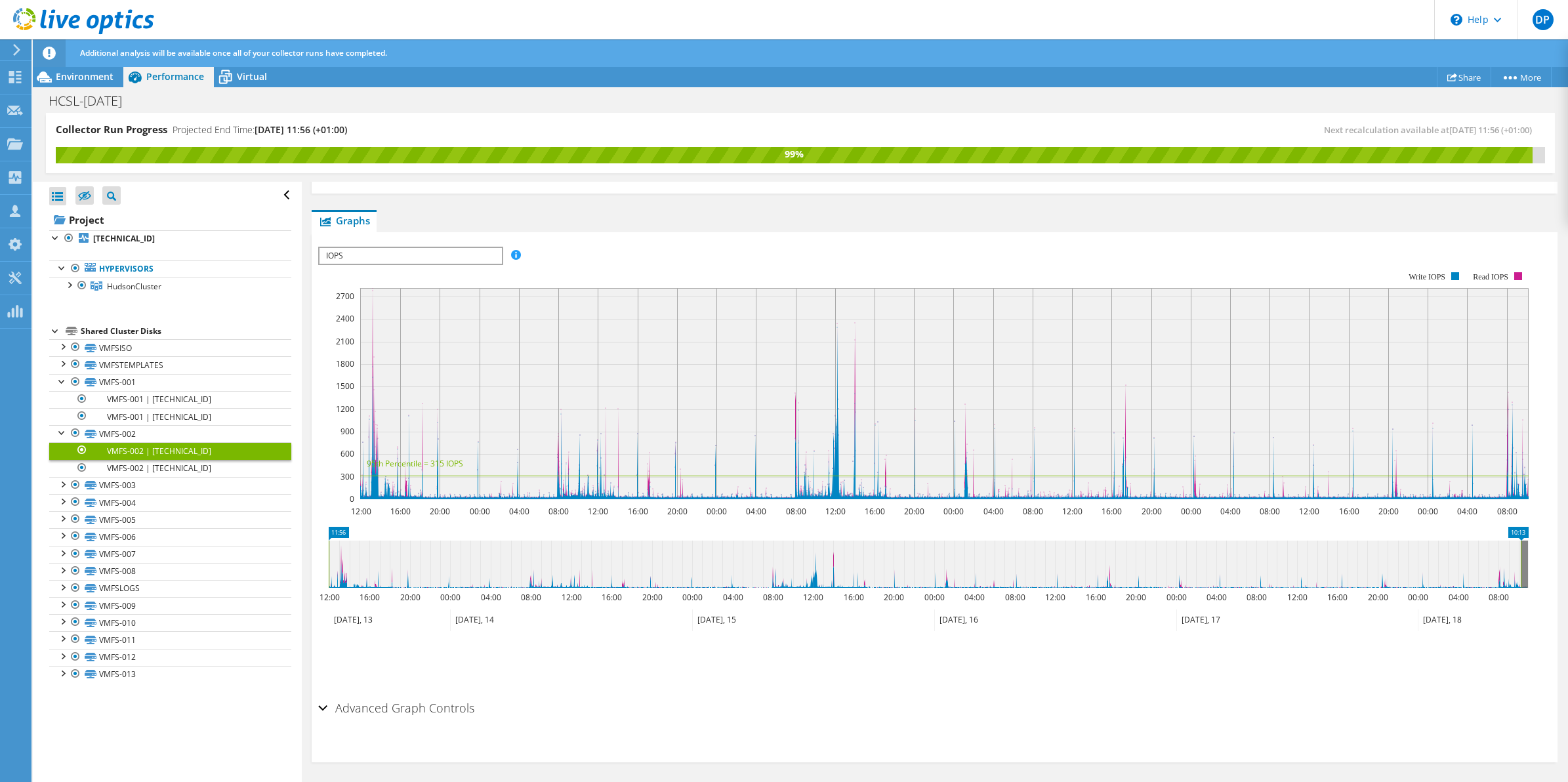
scroll to position [0, 0]
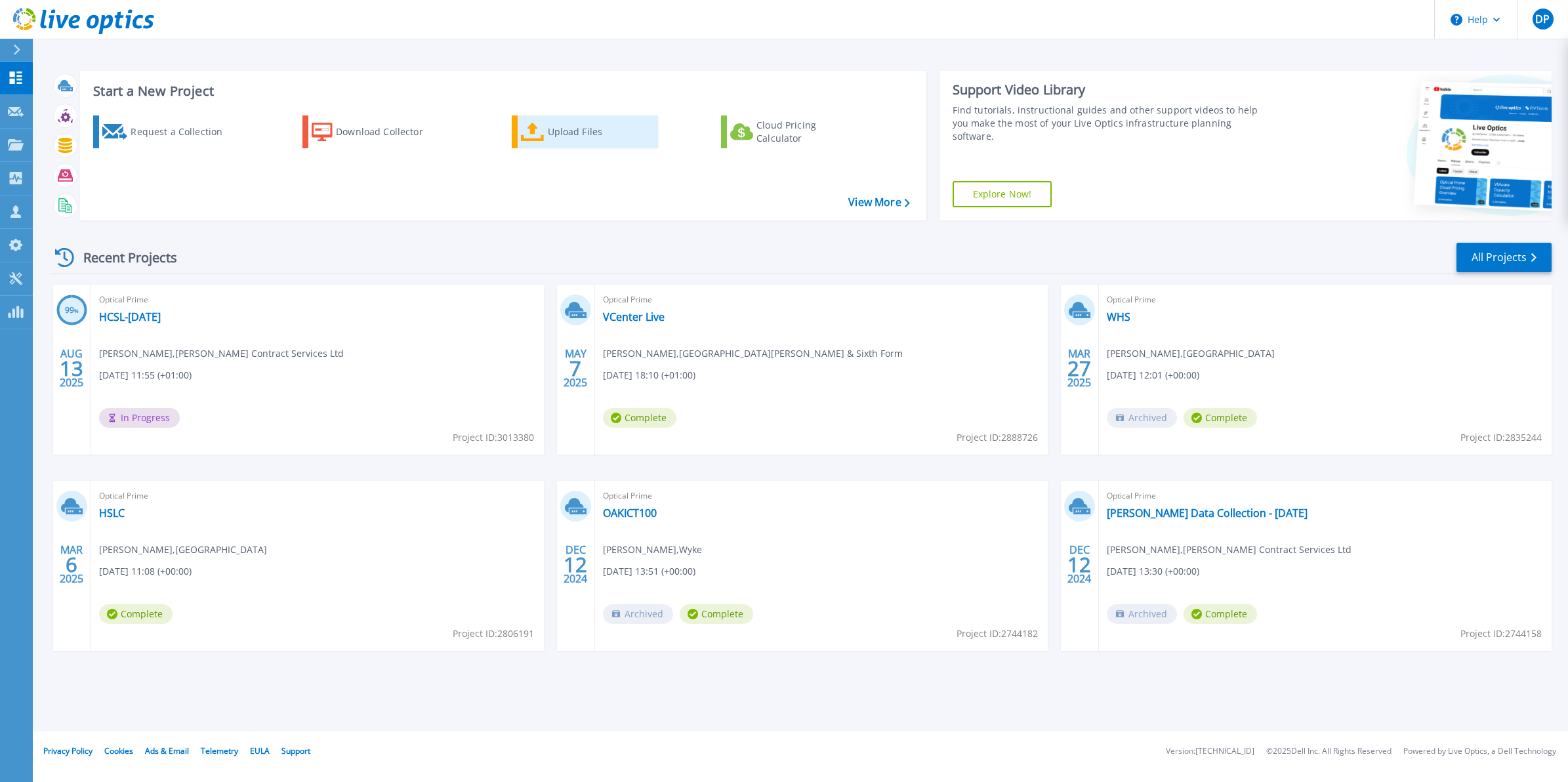
click at [562, 138] on div "Upload Files" at bounding box center [600, 132] width 105 height 26
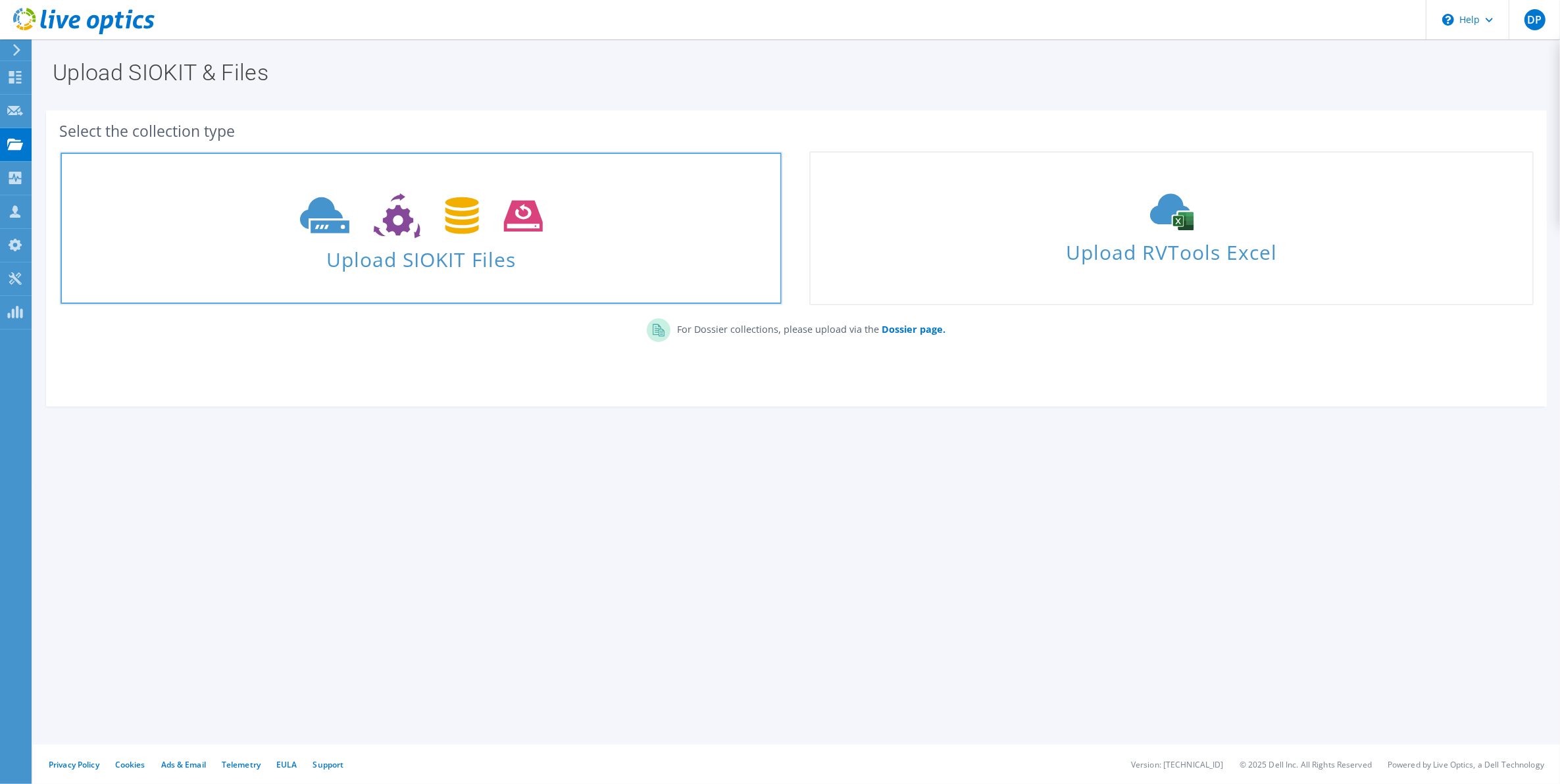
click at [392, 264] on span "Upload SIOKIT Files" at bounding box center [421, 256] width 721 height 29
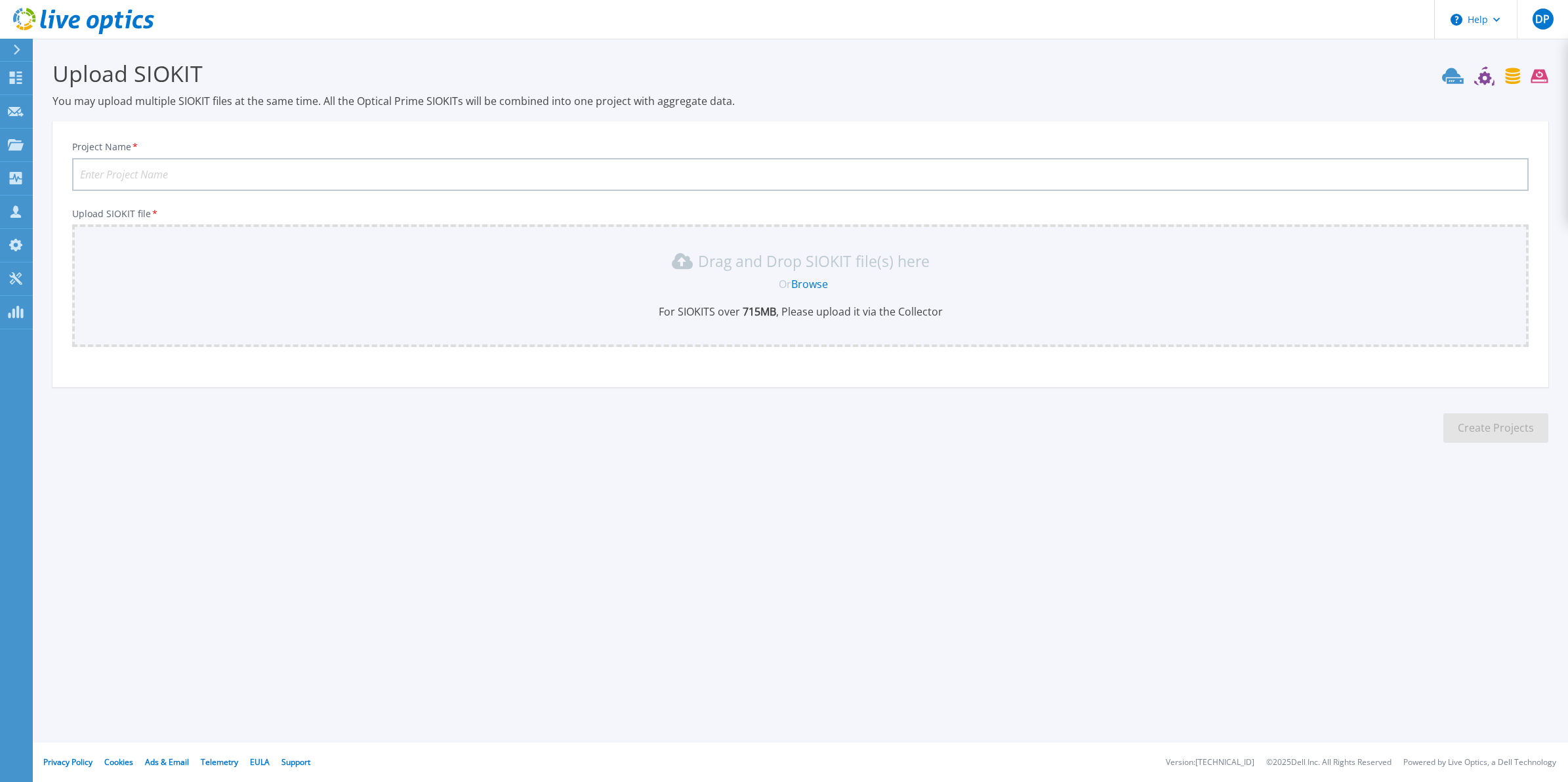
click at [132, 168] on input "Project Name *" at bounding box center [800, 174] width 1457 height 33
type input "Hornsea - Remaining Servers"
click at [808, 277] on link "Browse" at bounding box center [810, 284] width 37 height 14
click at [20, 48] on icon at bounding box center [16, 50] width 7 height 10
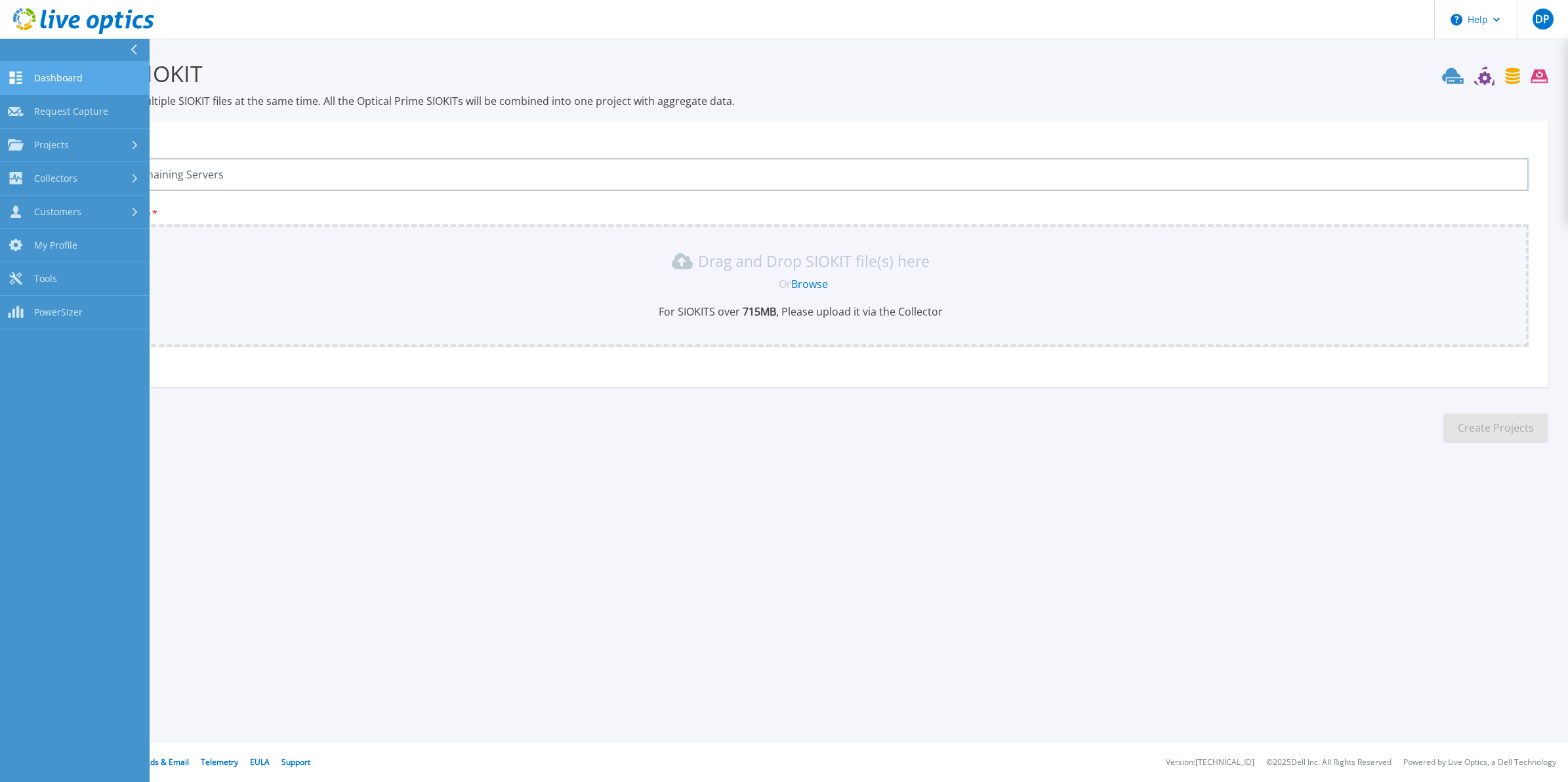
click at [67, 79] on span "Dashboard" at bounding box center [58, 77] width 49 height 12
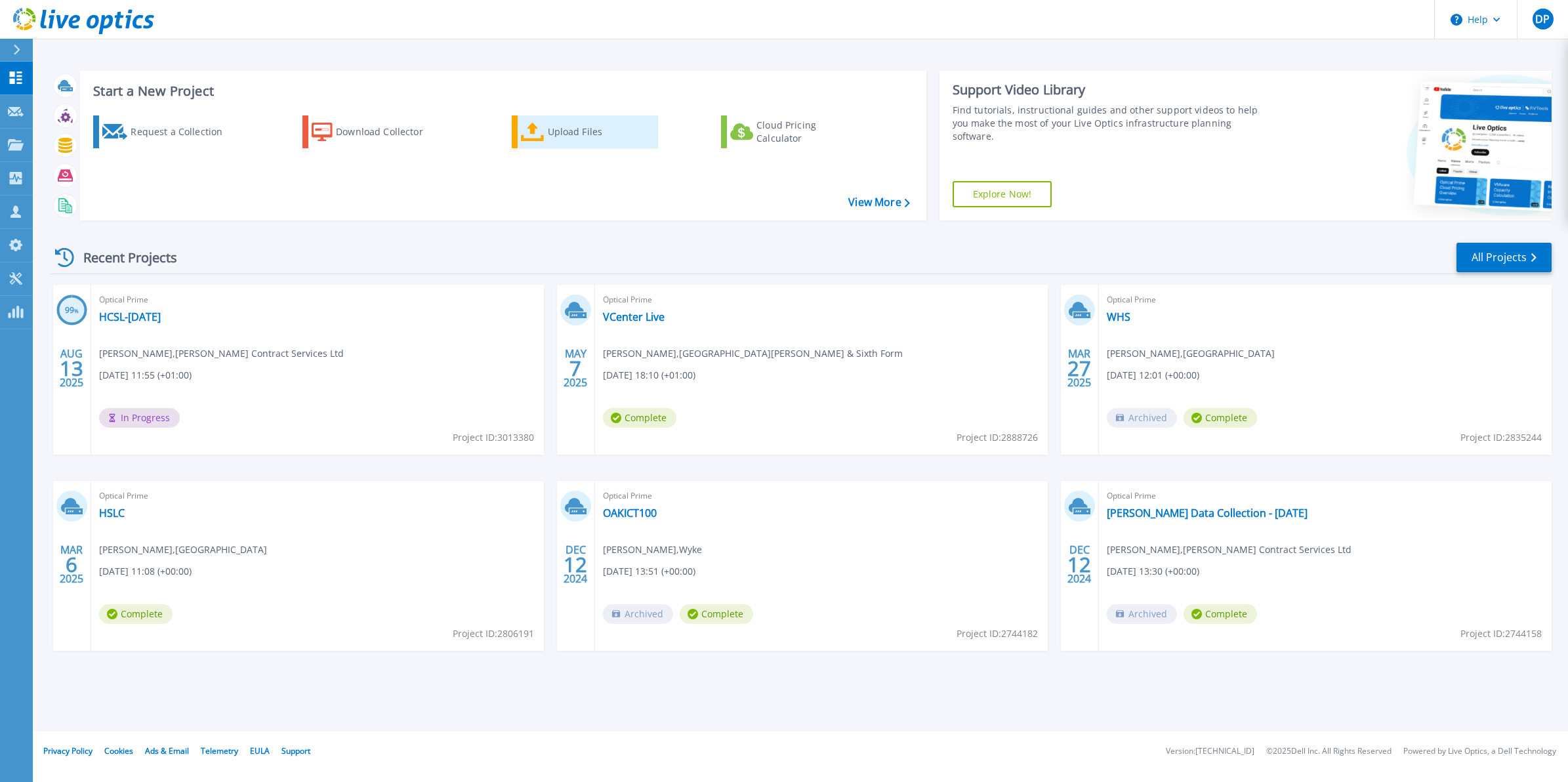
click at [562, 128] on div "Upload Files" at bounding box center [600, 132] width 105 height 26
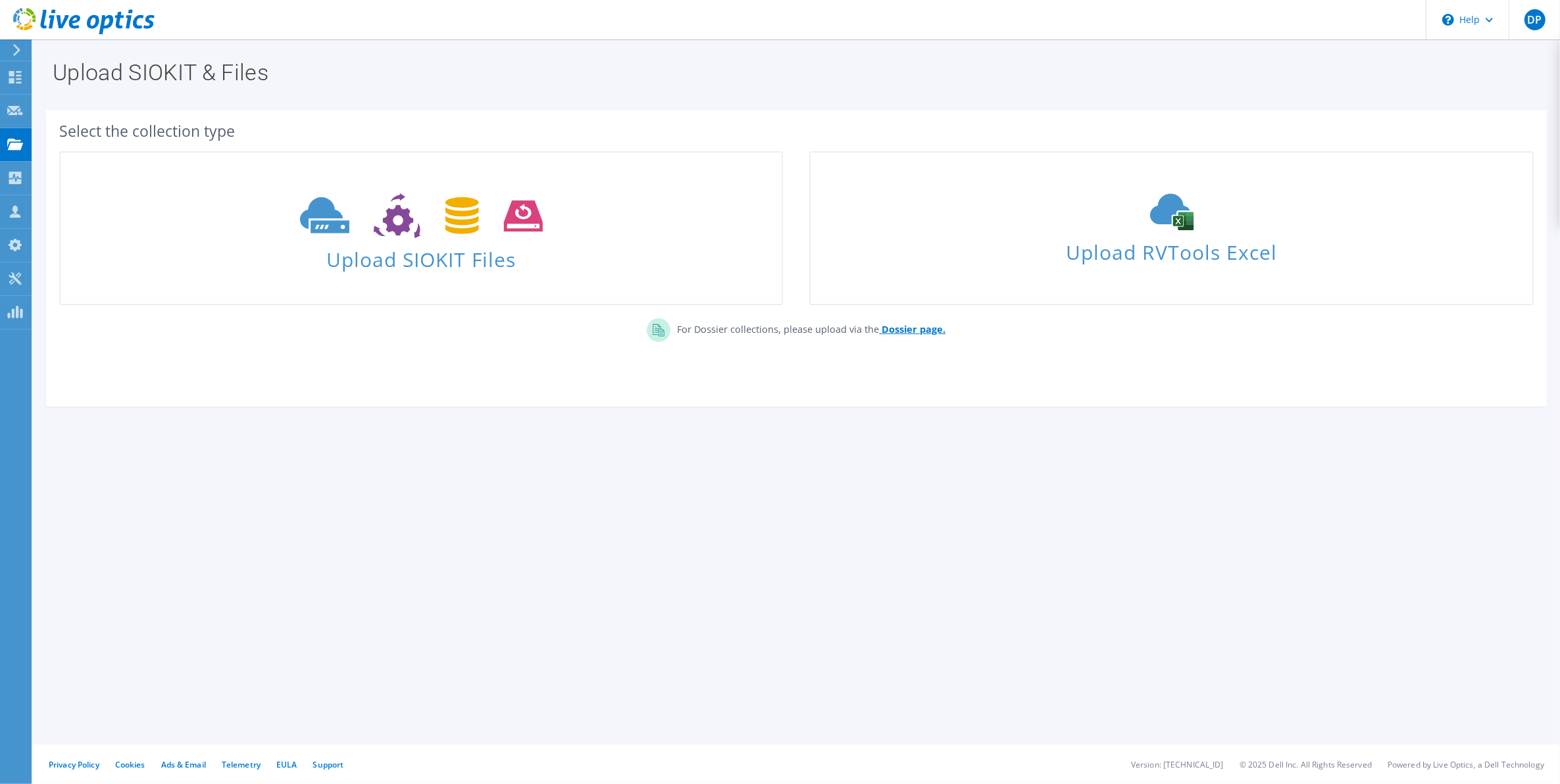
click at [913, 327] on b "Dossier page." at bounding box center [913, 329] width 64 height 12
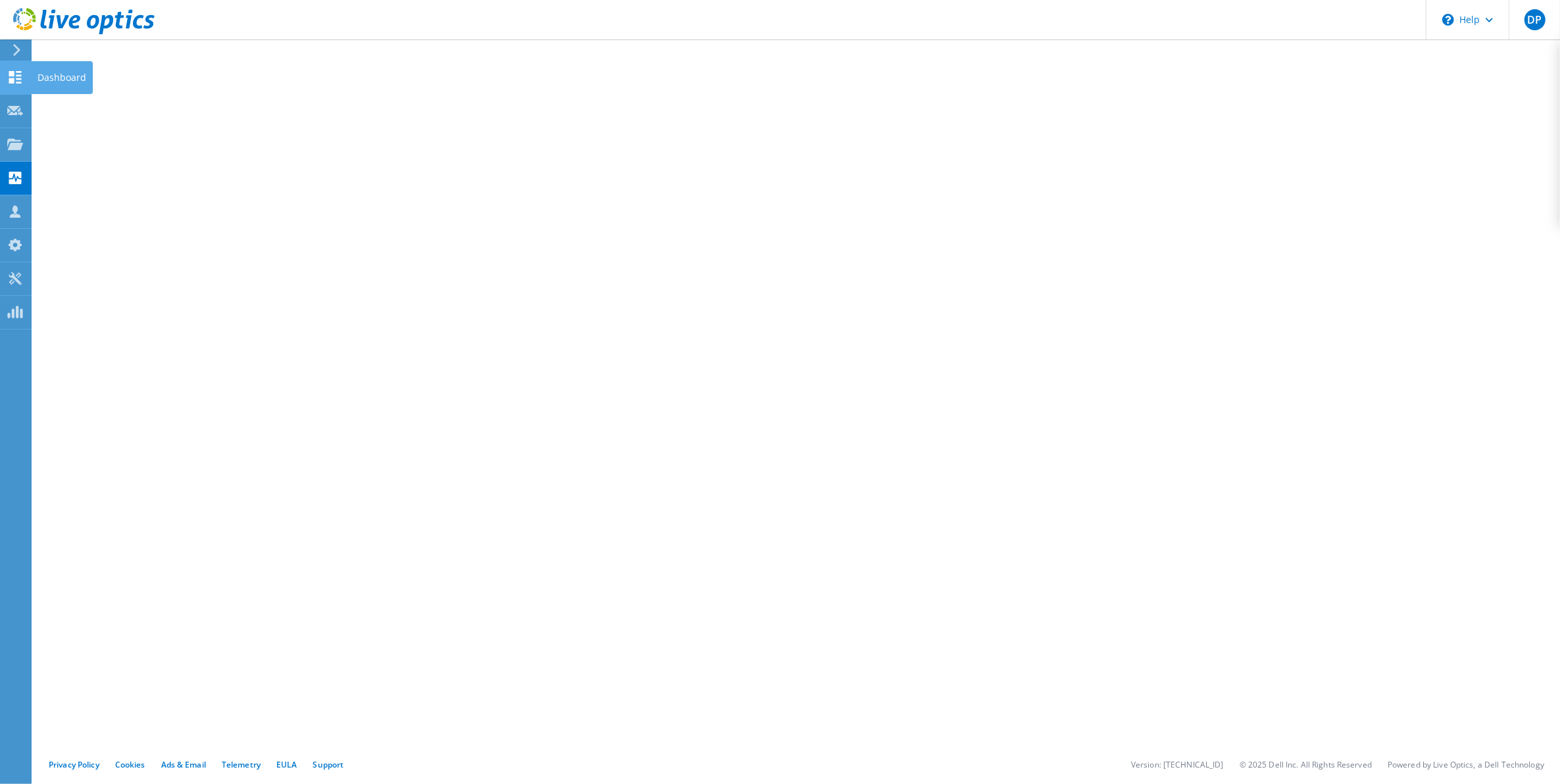
click at [18, 74] on use at bounding box center [16, 77] width 12 height 12
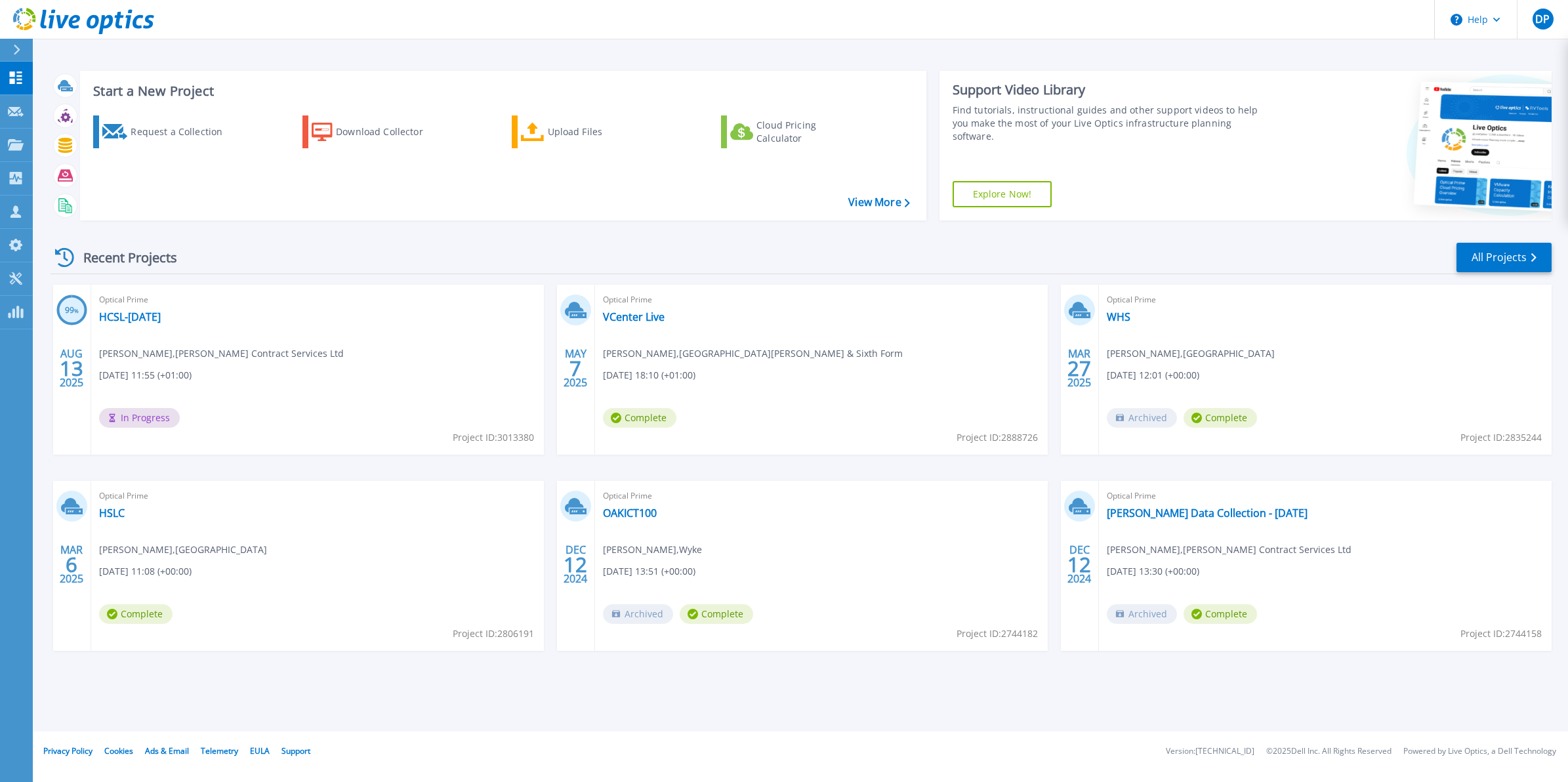
click at [16, 45] on icon at bounding box center [16, 50] width 7 height 10
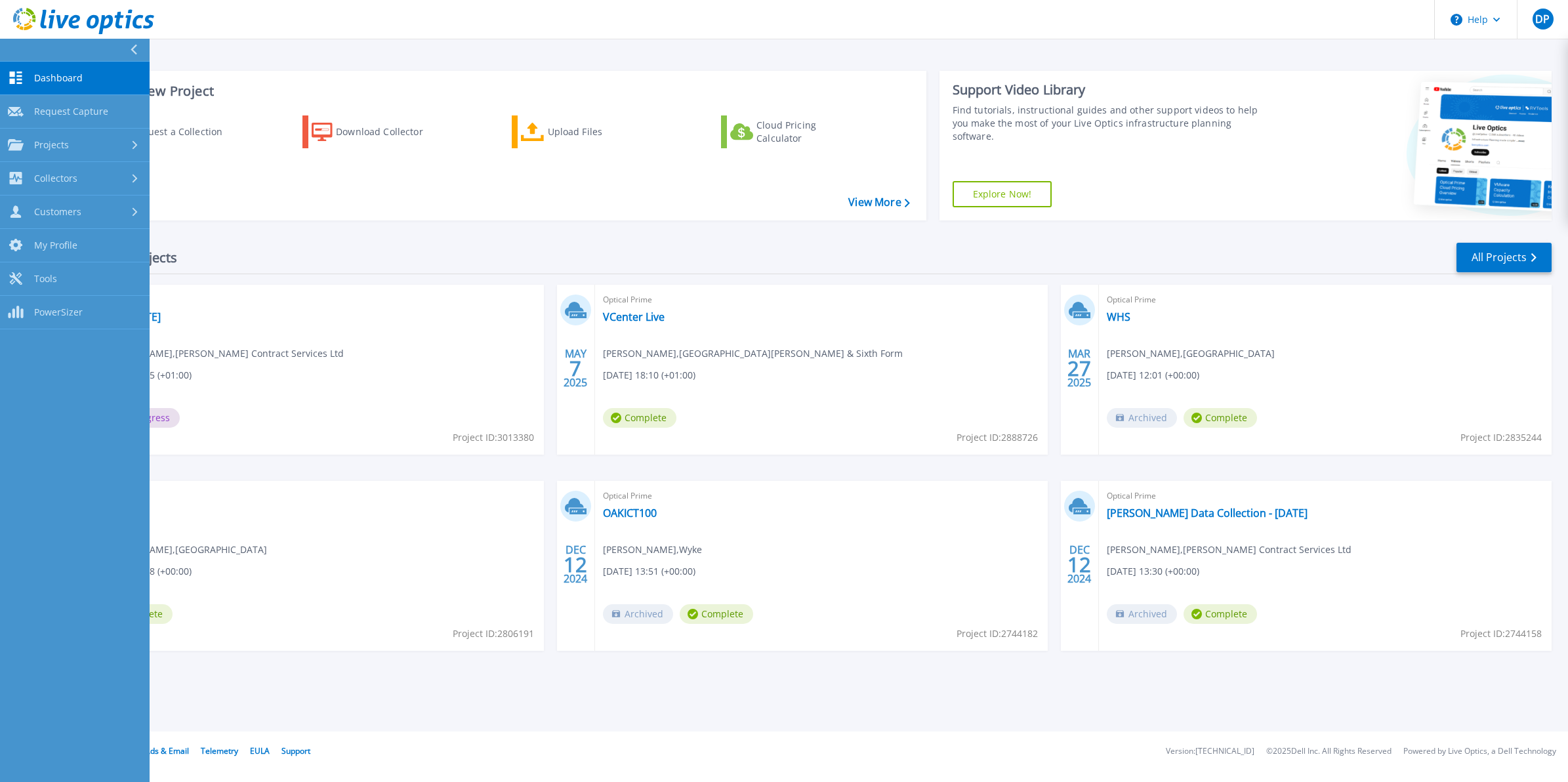
click at [365, 199] on div "Request a Collection Download Collector Upload Files Cloud Pricing Calculator" at bounding box center [501, 160] width 837 height 109
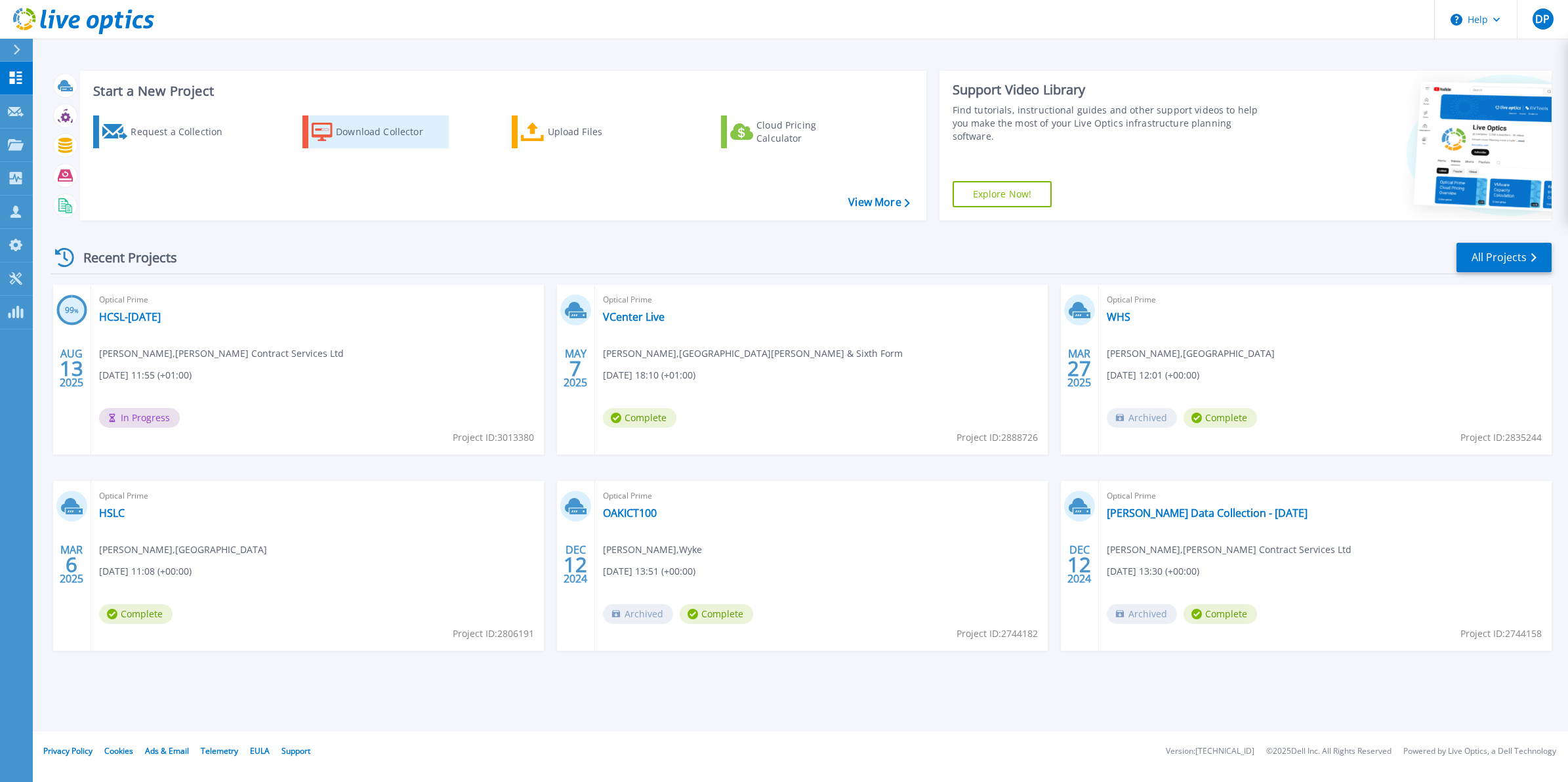
click at [353, 128] on div "Download Collector" at bounding box center [388, 132] width 105 height 26
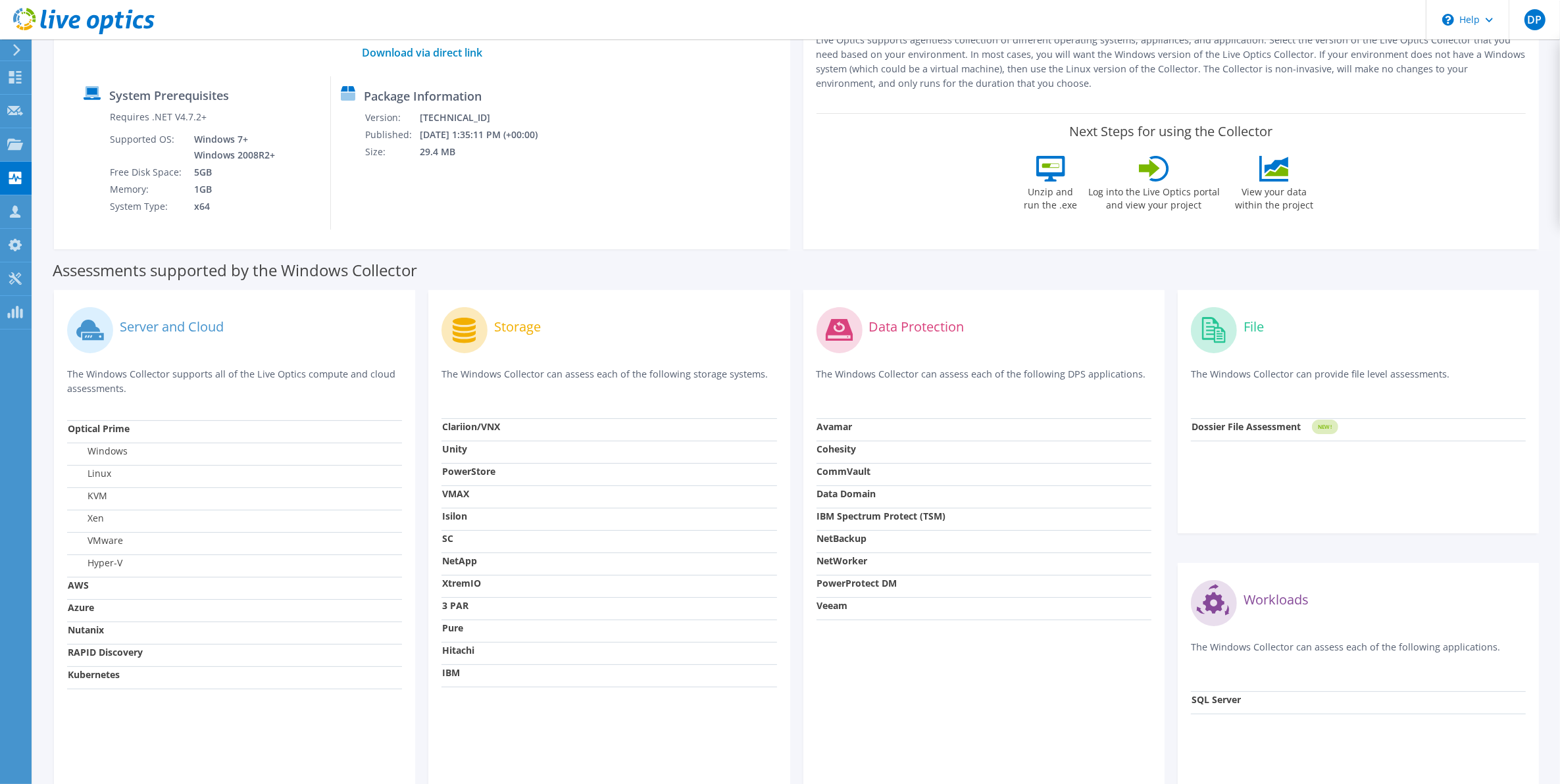
scroll to position [233, 0]
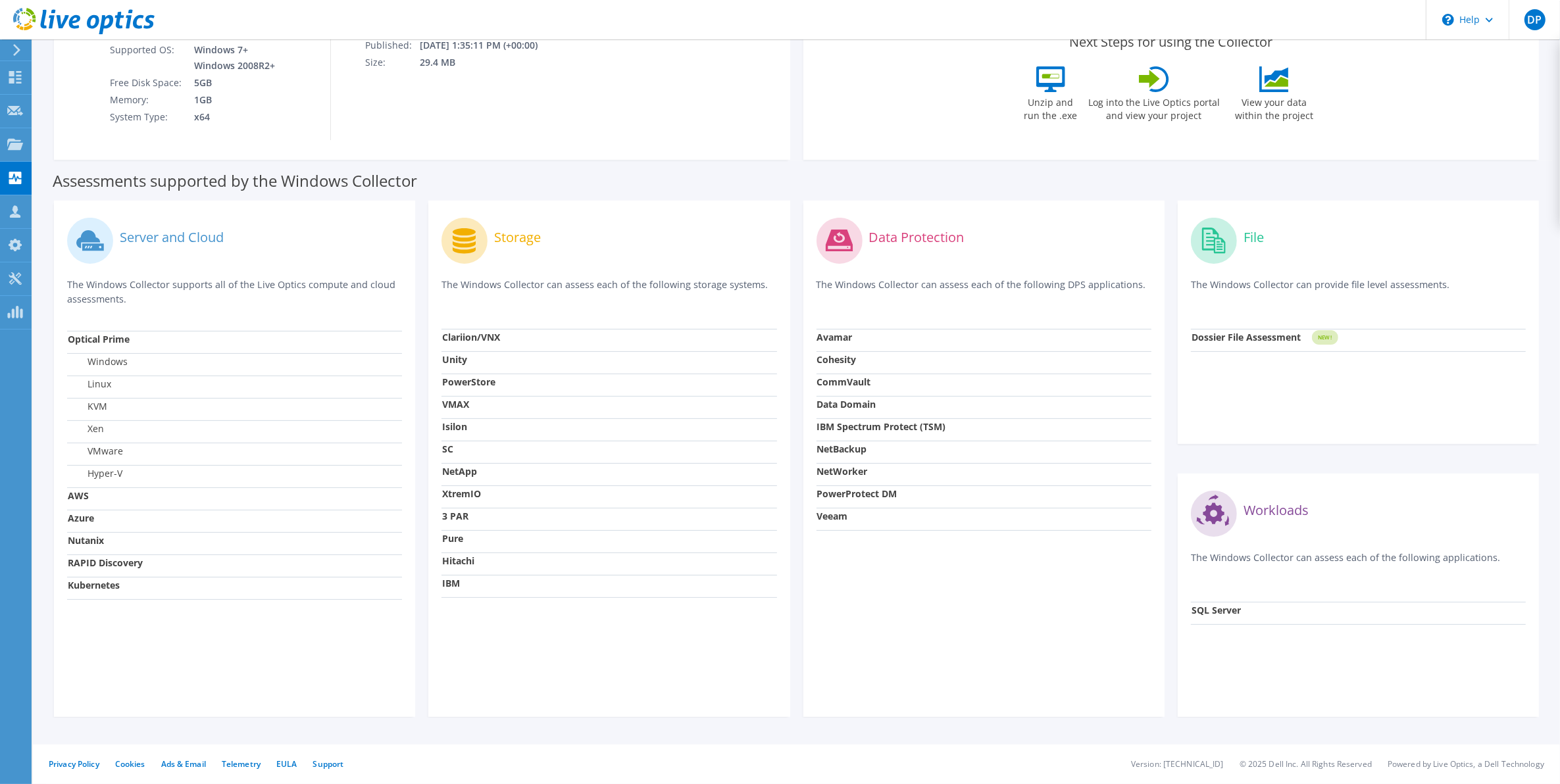
click at [1226, 610] on strong "SQL Server" at bounding box center [1216, 610] width 49 height 12
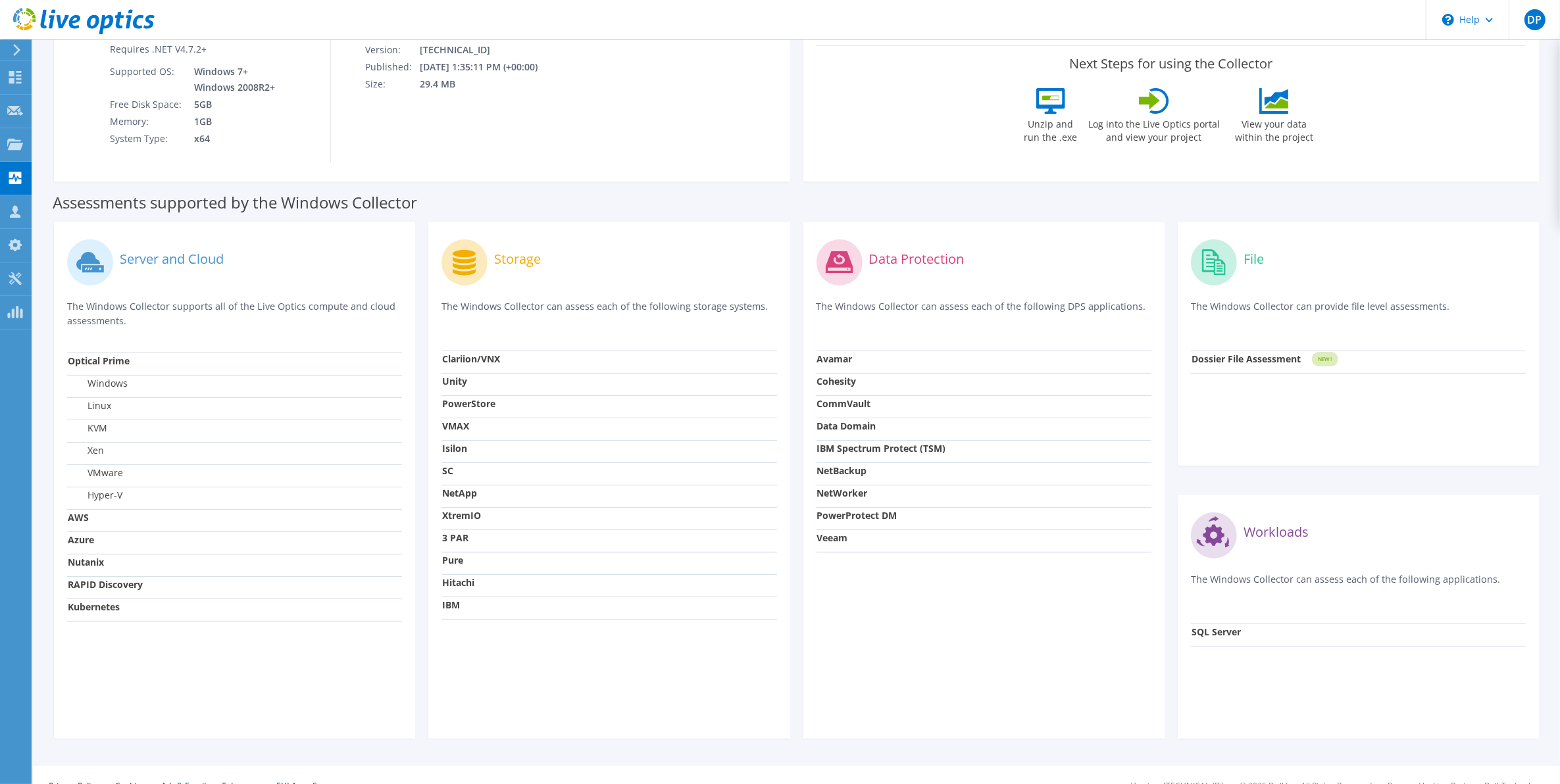
scroll to position [0, 0]
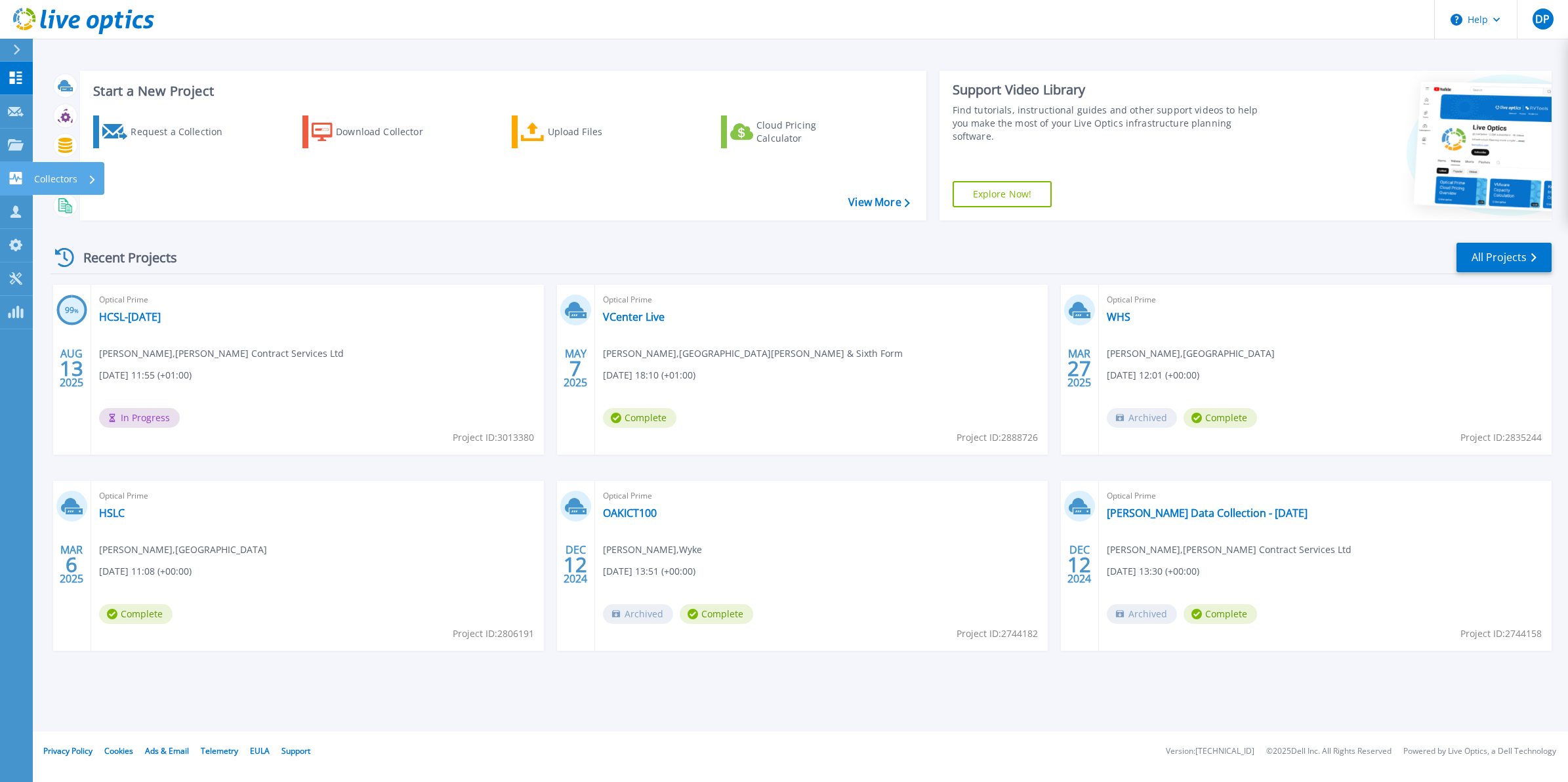
click at [14, 176] on icon at bounding box center [16, 178] width 16 height 12
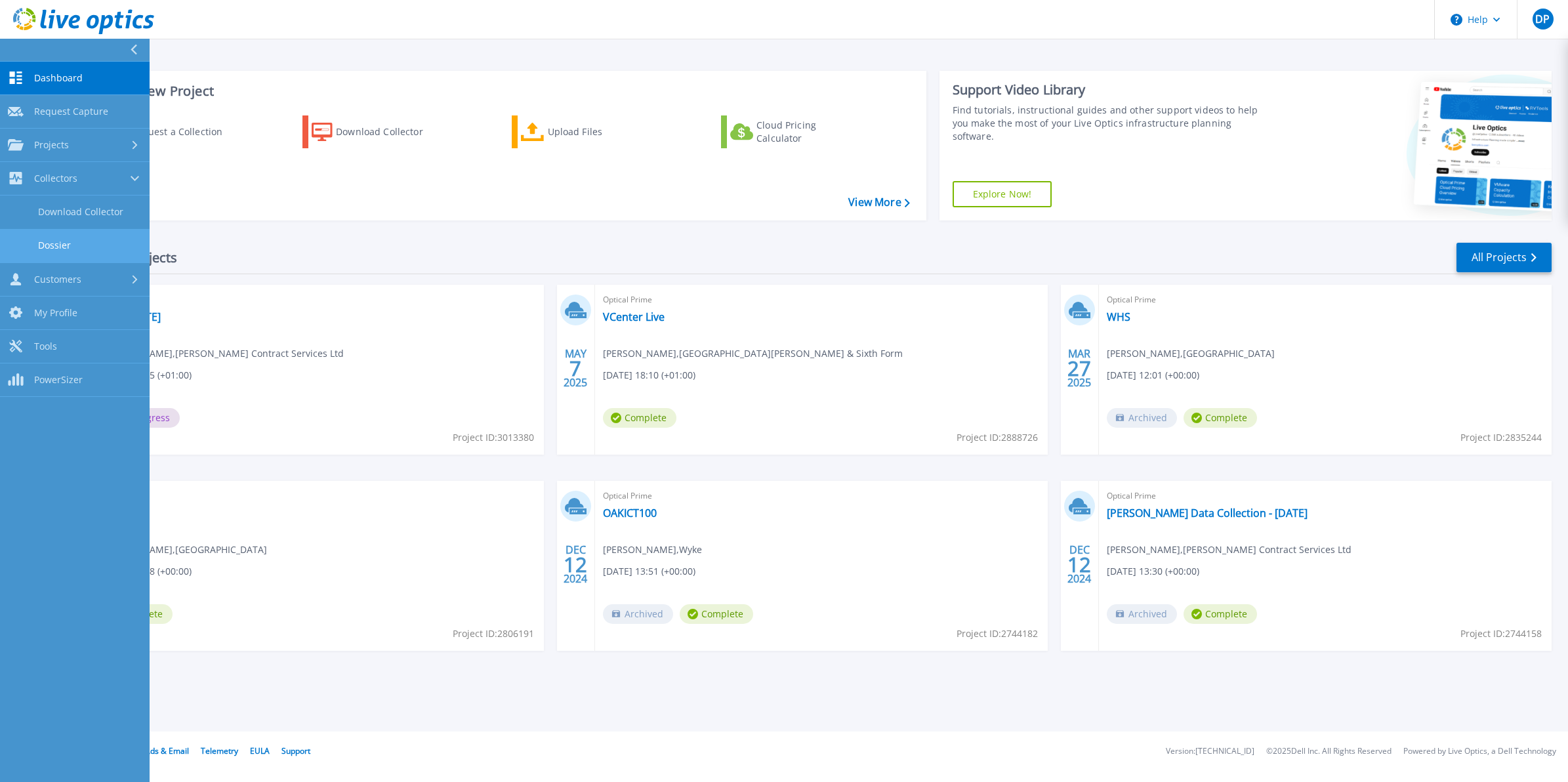
click at [67, 240] on link "Dossier" at bounding box center [75, 245] width 149 height 33
